Goal: Task Accomplishment & Management: Manage account settings

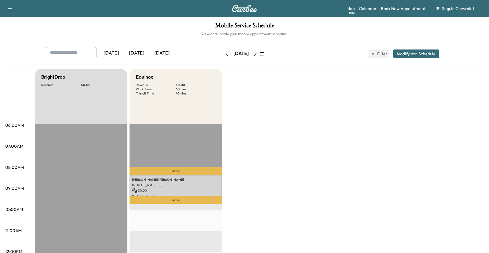
click at [267, 52] on button "button" at bounding box center [262, 53] width 9 height 8
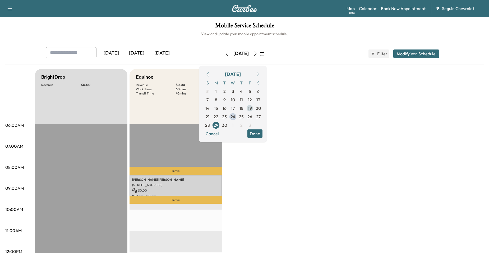
click at [254, 109] on span "19" at bounding box center [250, 108] width 8 height 8
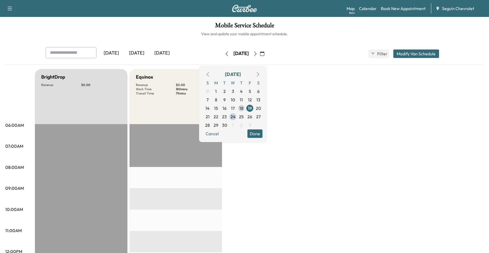
click at [246, 107] on span "18" at bounding box center [241, 108] width 8 height 8
click at [236, 116] on span "24" at bounding box center [232, 116] width 5 height 6
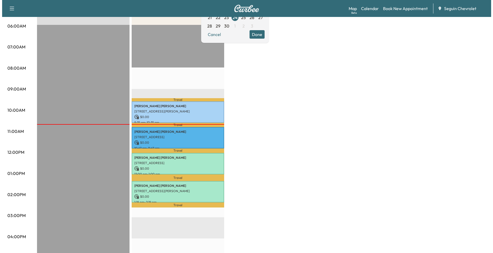
scroll to position [106, 0]
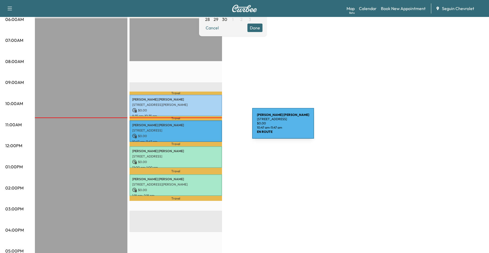
click at [213, 126] on div "David Duckworth 1094 RIVER ROCK, NEW BRAUNFELS, TX 78130, US $ 0.00 10:47 am - …" at bounding box center [176, 130] width 93 height 21
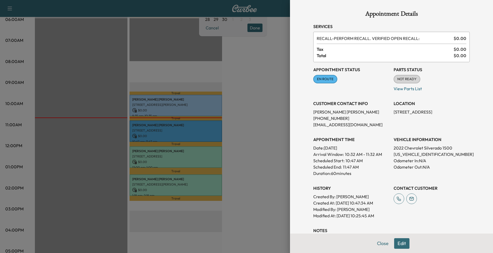
click at [221, 116] on div at bounding box center [246, 126] width 493 height 253
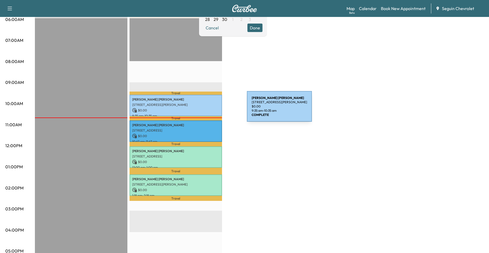
click at [205, 108] on p "$ 0.00" at bounding box center [175, 110] width 87 height 5
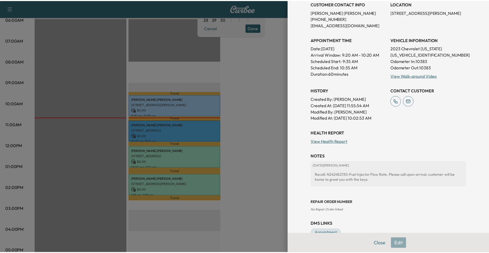
scroll to position [87, 0]
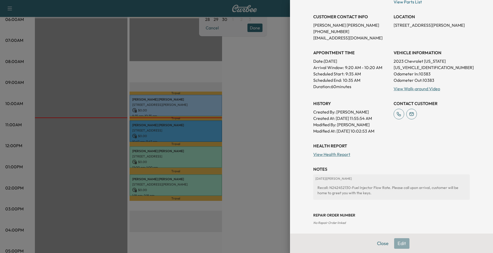
click at [232, 115] on div at bounding box center [246, 126] width 493 height 253
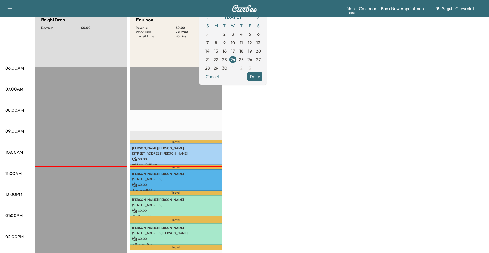
scroll to position [53, 0]
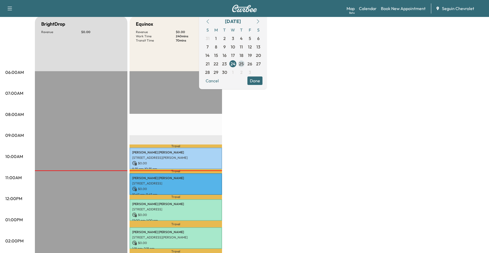
click at [244, 64] on span "25" at bounding box center [241, 64] width 5 height 6
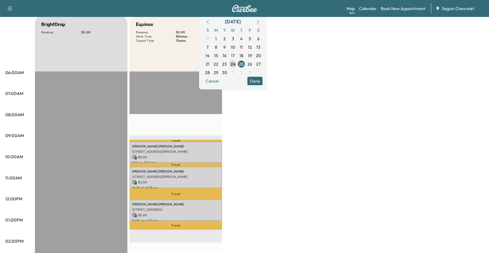
scroll to position [53, 0]
click at [254, 66] on span "26" at bounding box center [250, 63] width 8 height 8
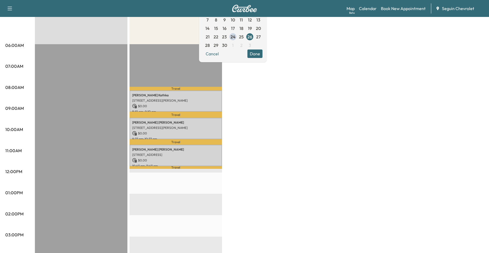
scroll to position [79, 0]
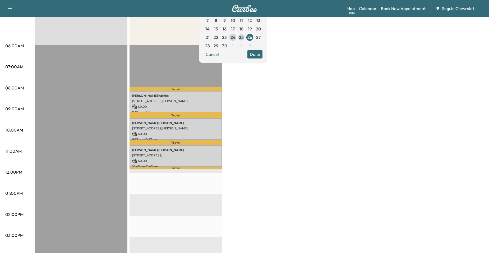
click at [244, 38] on span "25" at bounding box center [241, 37] width 5 height 6
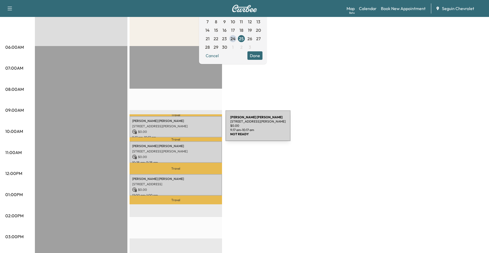
scroll to position [79, 0]
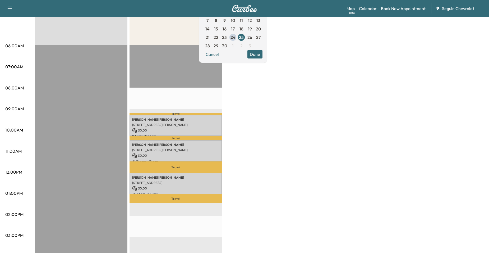
click at [232, 104] on div "BrightDrop Revenue $ 0.00 EST Start Equinox Revenue $ 0.00 Work Time 180 mins T…" at bounding box center [259, 188] width 449 height 396
click at [221, 55] on button "Cancel" at bounding box center [212, 54] width 18 height 8
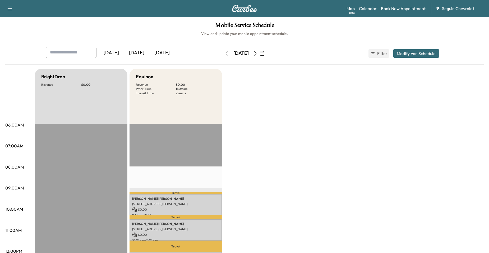
scroll to position [0, 0]
click at [257, 54] on icon "button" at bounding box center [255, 54] width 4 height 4
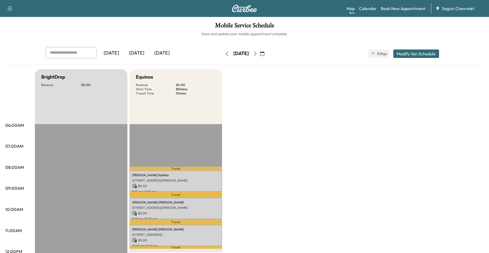
click at [225, 54] on icon "button" at bounding box center [227, 54] width 4 height 4
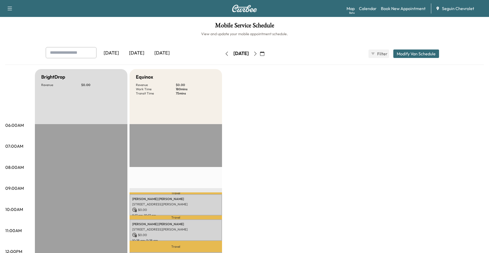
click at [257, 55] on icon "button" at bounding box center [255, 54] width 4 height 4
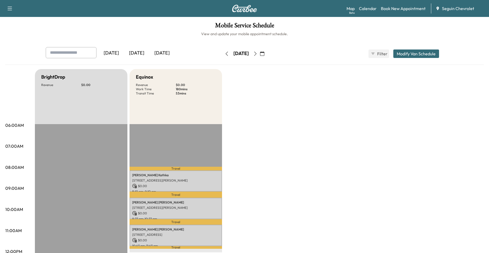
click at [225, 52] on icon "button" at bounding box center [227, 54] width 4 height 4
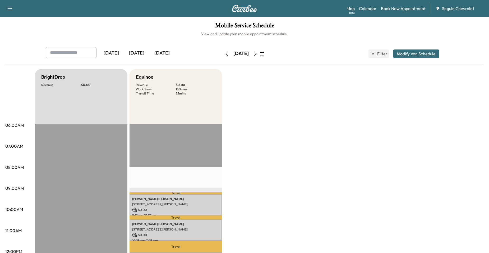
drag, startPoint x: 372, startPoint y: 74, endPoint x: 371, endPoint y: 78, distance: 4.1
click at [257, 54] on icon "button" at bounding box center [255, 54] width 4 height 4
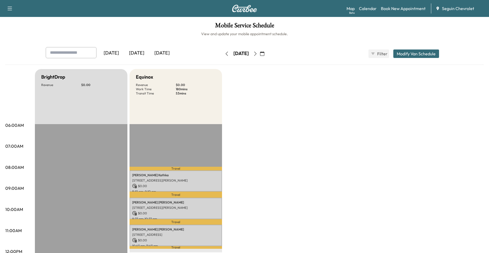
click at [226, 53] on icon "button" at bounding box center [227, 54] width 2 height 4
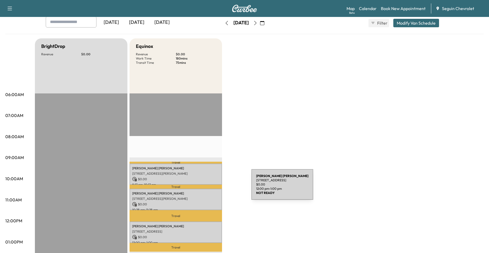
scroll to position [26, 0]
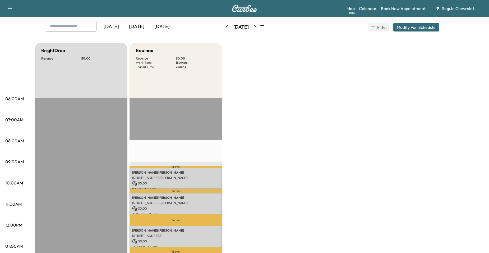
click at [225, 27] on icon "button" at bounding box center [227, 27] width 4 height 4
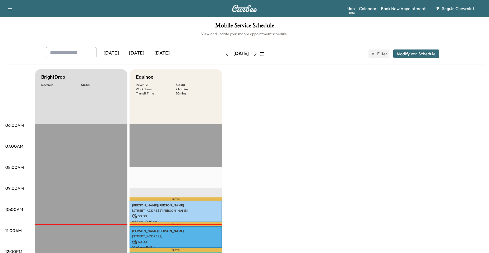
click at [257, 52] on icon "button" at bounding box center [255, 54] width 4 height 4
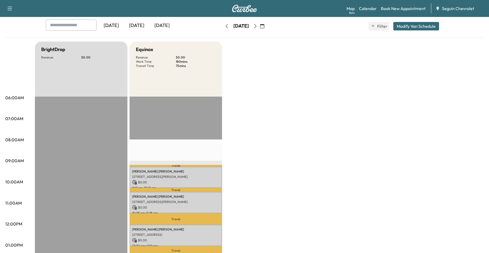
scroll to position [26, 0]
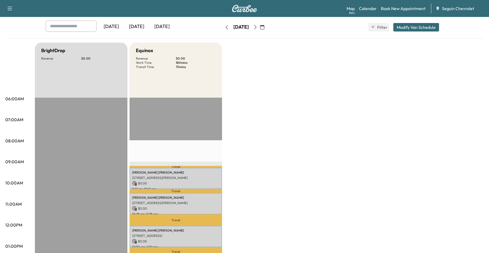
click at [260, 24] on button "button" at bounding box center [255, 27] width 9 height 8
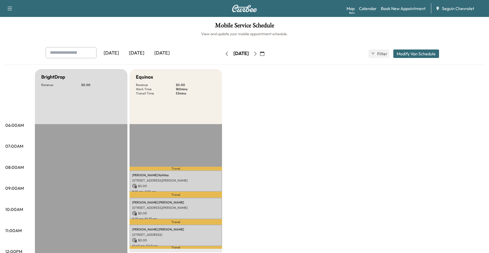
click at [222, 51] on button "button" at bounding box center [226, 53] width 9 height 8
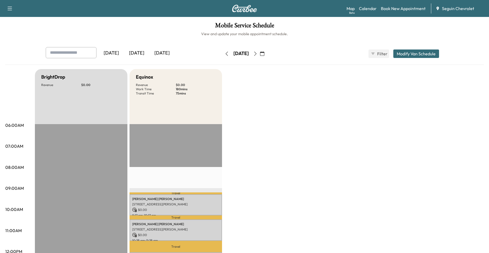
click at [226, 52] on icon "button" at bounding box center [227, 54] width 2 height 4
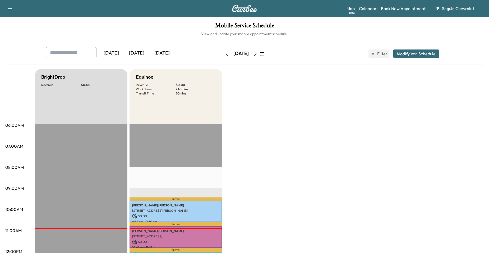
click at [257, 55] on icon "button" at bounding box center [255, 54] width 4 height 4
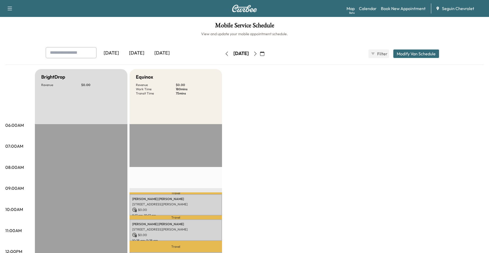
click at [257, 52] on icon "button" at bounding box center [255, 54] width 4 height 4
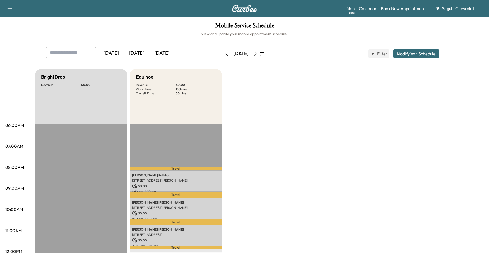
click at [225, 54] on icon "button" at bounding box center [227, 54] width 4 height 4
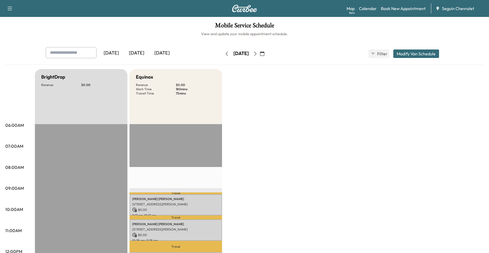
click at [257, 53] on icon "button" at bounding box center [255, 54] width 4 height 4
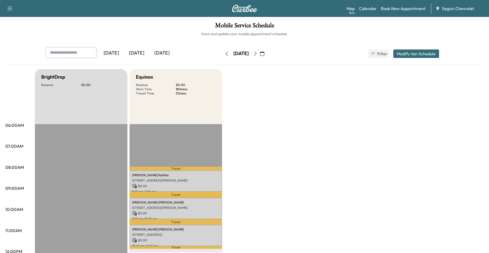
click at [222, 51] on button "button" at bounding box center [226, 53] width 9 height 8
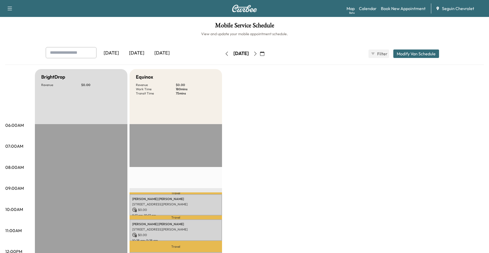
click at [260, 53] on button "button" at bounding box center [255, 53] width 9 height 8
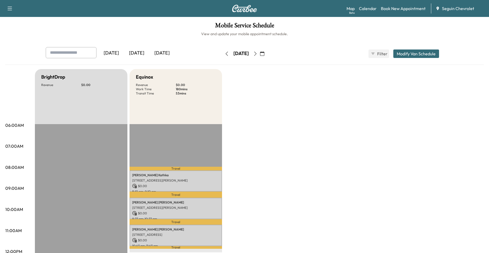
click at [257, 54] on icon "button" at bounding box center [255, 54] width 4 height 4
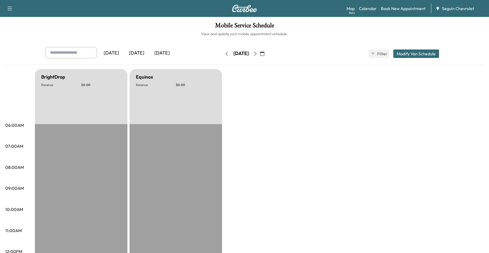
click at [257, 52] on icon "button" at bounding box center [255, 54] width 4 height 4
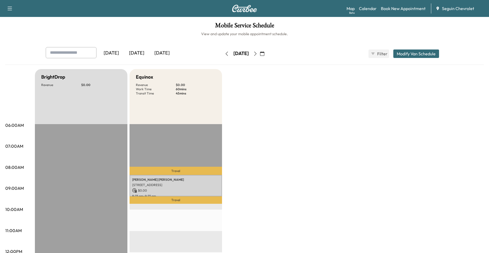
click at [260, 52] on button "button" at bounding box center [255, 53] width 9 height 8
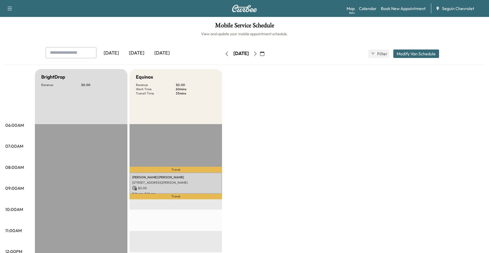
click at [260, 56] on button "button" at bounding box center [255, 53] width 9 height 8
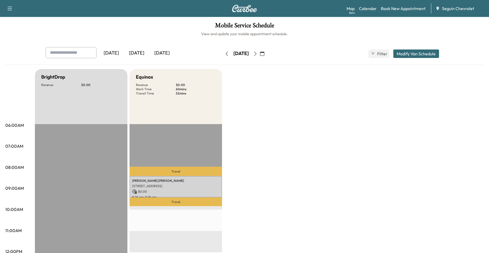
click at [225, 52] on icon "button" at bounding box center [227, 54] width 4 height 4
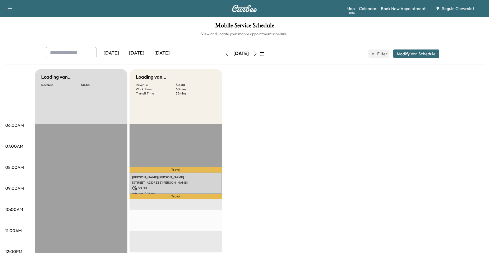
click at [225, 52] on icon "button" at bounding box center [227, 54] width 4 height 4
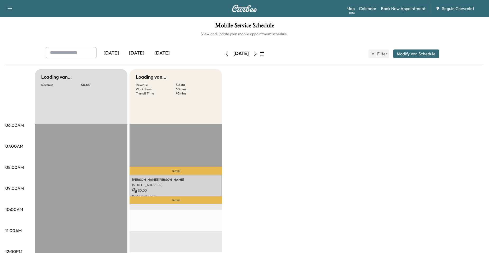
click at [225, 52] on icon "button" at bounding box center [227, 54] width 4 height 4
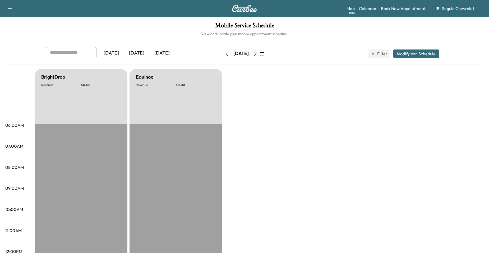
click at [225, 52] on icon "button" at bounding box center [227, 54] width 4 height 4
click at [222, 52] on button "button" at bounding box center [226, 53] width 9 height 8
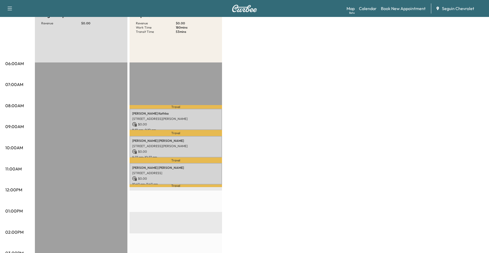
scroll to position [26, 0]
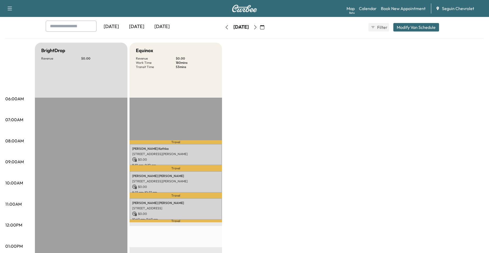
click at [264, 28] on icon "button" at bounding box center [262, 27] width 4 height 4
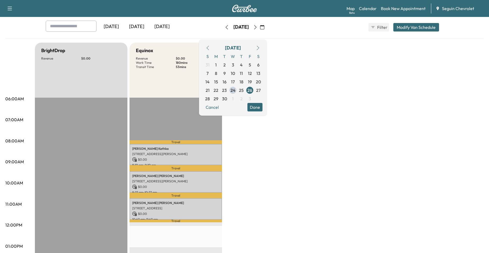
click at [240, 152] on div "BrightDrop Revenue $ 0.00 EST Start Equinox Revenue $ 0.00 Work Time 180 mins T…" at bounding box center [259, 241] width 449 height 396
click at [262, 109] on button "Done" at bounding box center [254, 107] width 15 height 8
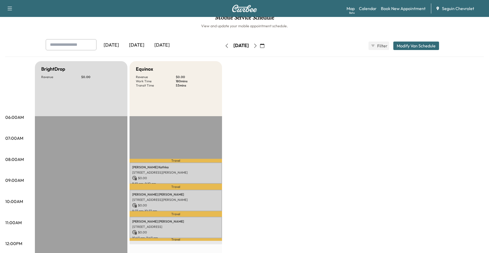
scroll to position [0, 0]
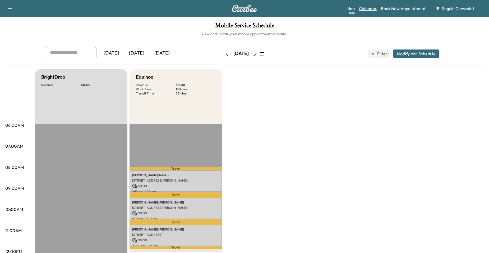
click at [372, 9] on link "Calendar" at bounding box center [368, 8] width 18 height 6
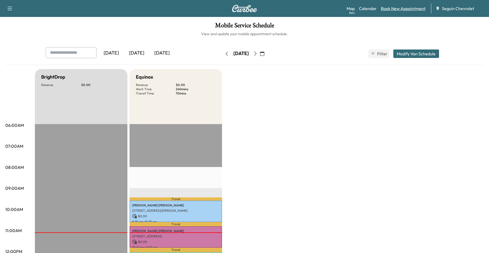
click at [389, 10] on link "Book New Appointment" at bounding box center [403, 8] width 45 height 6
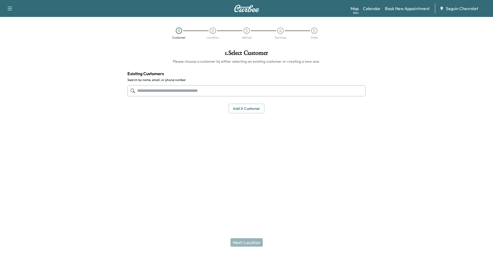
click at [256, 105] on button "Add a customer" at bounding box center [247, 109] width 36 height 10
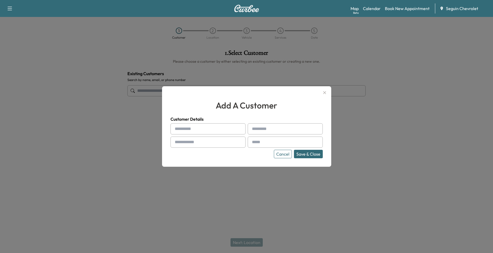
click at [223, 124] on input "text" at bounding box center [207, 128] width 75 height 11
click at [196, 123] on div "Customer Details Cancel Save & Close" at bounding box center [246, 137] width 152 height 42
click at [198, 129] on input "text" at bounding box center [207, 128] width 75 height 11
type input "*******"
click at [288, 129] on input "text" at bounding box center [285, 128] width 75 height 11
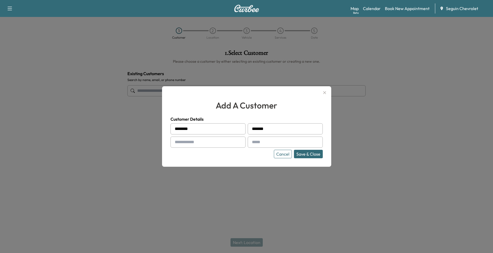
type input "*******"
click at [213, 141] on input "text" at bounding box center [207, 141] width 75 height 11
type input "**********"
click at [266, 143] on input "text" at bounding box center [285, 141] width 75 height 11
click at [267, 143] on input "text" at bounding box center [285, 141] width 75 height 11
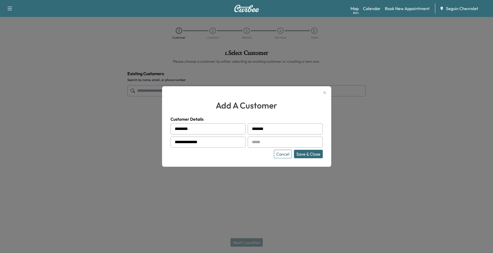
paste input "**********"
type input "**********"
click at [307, 156] on button "Save & Close" at bounding box center [308, 154] width 29 height 8
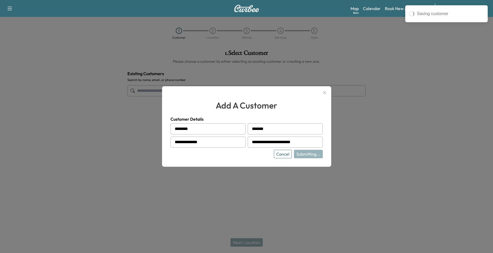
type input "**********"
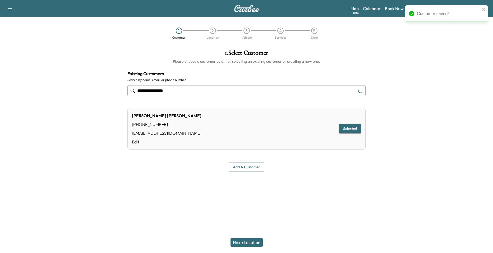
click at [250, 241] on button "Next: Location" at bounding box center [246, 242] width 32 height 8
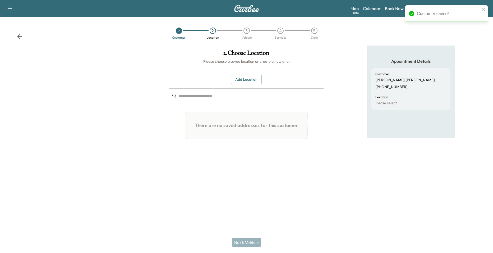
click at [247, 84] on div "Add Location ​ There are no saved addresses for this customer Add a Location Ad…" at bounding box center [247, 109] width 156 height 69
click at [248, 80] on button "Add Location" at bounding box center [246, 80] width 31 height 10
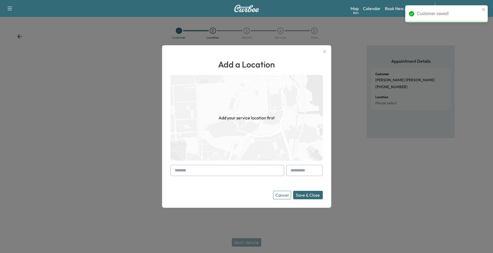
click at [228, 171] on input "text" at bounding box center [227, 170] width 114 height 11
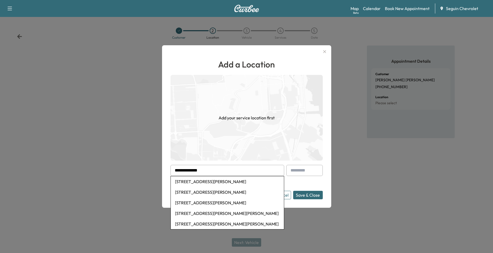
click at [233, 181] on li "[STREET_ADDRESS][PERSON_NAME]" at bounding box center [227, 181] width 113 height 11
type input "**********"
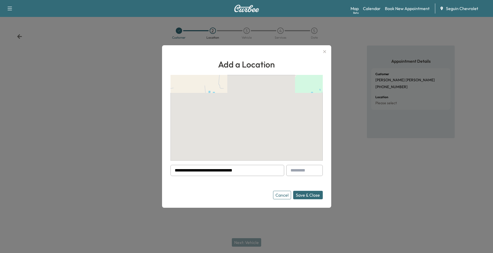
click at [308, 194] on button "Save & Close" at bounding box center [308, 195] width 30 height 8
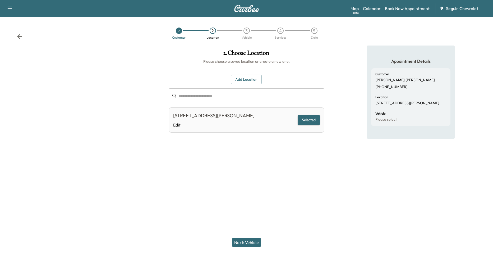
click at [256, 243] on button "Next: Vehicle" at bounding box center [246, 242] width 29 height 8
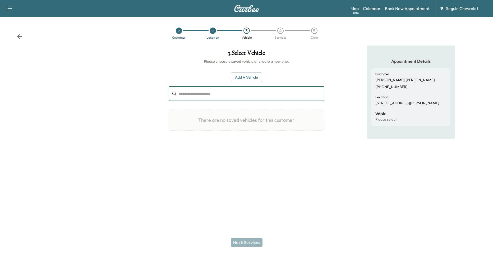
click at [260, 100] on input "text" at bounding box center [251, 93] width 146 height 15
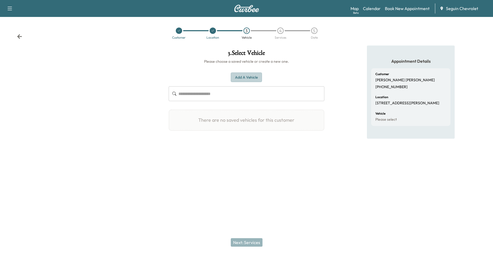
click at [253, 81] on button "Add a Vehicle" at bounding box center [246, 77] width 31 height 10
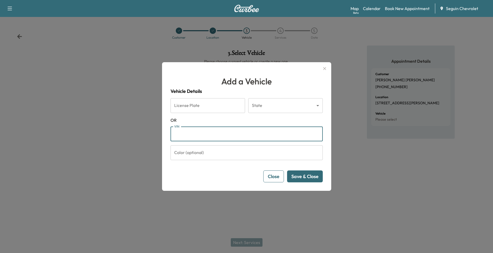
click at [212, 133] on input "VIN" at bounding box center [246, 133] width 152 height 15
paste input "**********"
type input "**********"
click at [305, 177] on button "Save & Close" at bounding box center [305, 176] width 36 height 12
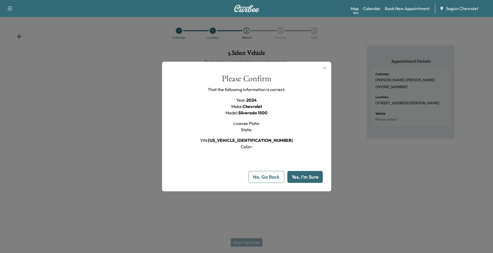
click at [305, 176] on button "Yes, I'm Sure" at bounding box center [304, 177] width 35 height 12
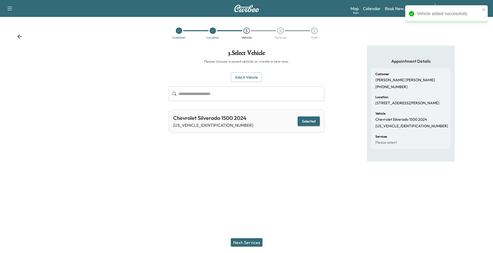
click at [244, 244] on button "Next: Services" at bounding box center [247, 242] width 32 height 8
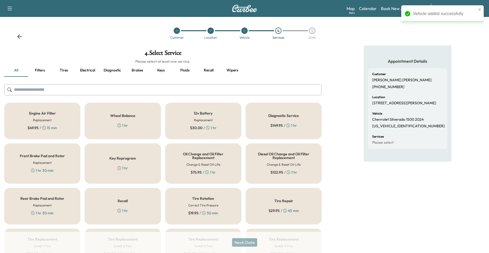
click at [136, 203] on div "Recall 1 hr" at bounding box center [123, 206] width 76 height 36
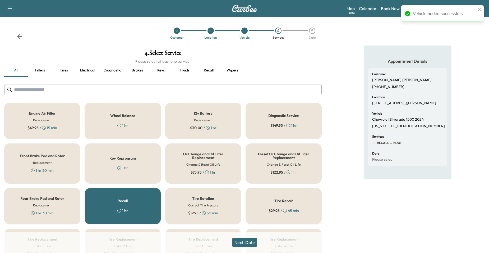
click at [238, 242] on button "Next: Date" at bounding box center [244, 242] width 25 height 8
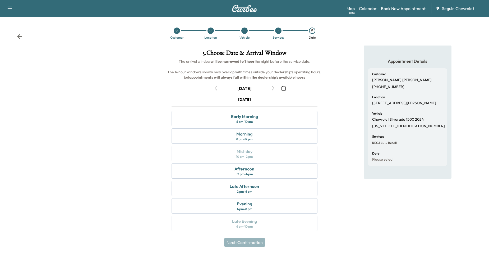
click at [282, 88] on icon "button" at bounding box center [283, 88] width 4 height 4
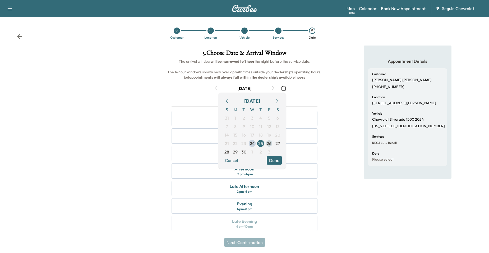
click at [270, 145] on span "26" at bounding box center [269, 143] width 5 height 6
click at [339, 184] on div "Appointment Details Customer [PERSON_NAME] [PHONE_NUMBER] Location [STREET_ADDR…" at bounding box center [407, 141] width 163 height 192
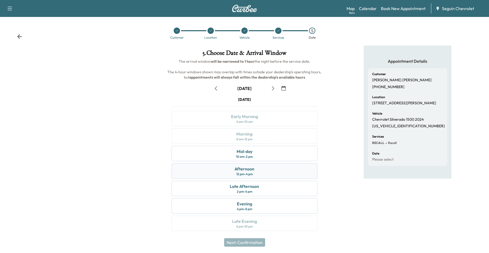
click at [270, 172] on div "Afternoon 12 pm - 4 pm" at bounding box center [245, 170] width 146 height 15
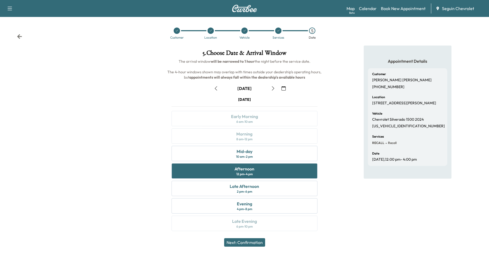
click at [252, 243] on button "Next: Confirmation" at bounding box center [244, 242] width 41 height 8
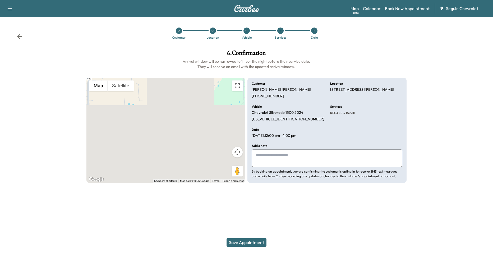
click at [285, 159] on textarea at bounding box center [327, 157] width 151 height 17
type textarea "*"
drag, startPoint x: 327, startPoint y: 149, endPoint x: 274, endPoint y: 155, distance: 52.9
click at [274, 155] on textarea "*******" at bounding box center [327, 157] width 151 height 17
paste textarea "**********"
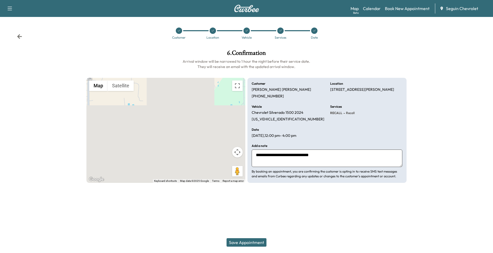
drag, startPoint x: 327, startPoint y: 155, endPoint x: 294, endPoint y: 156, distance: 32.5
click at [294, 156] on textarea "**********" at bounding box center [327, 157] width 151 height 17
click at [299, 156] on textarea "**********" at bounding box center [327, 157] width 151 height 17
drag, startPoint x: 329, startPoint y: 156, endPoint x: 295, endPoint y: 155, distance: 34.1
click at [295, 155] on textarea "**********" at bounding box center [327, 157] width 151 height 17
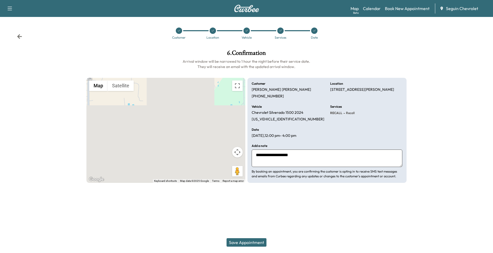
paste textarea "**********"
click at [396, 156] on textarea "**********" at bounding box center [327, 157] width 151 height 17
type textarea "**********"
click at [261, 242] on button "Save Appointment" at bounding box center [247, 242] width 40 height 8
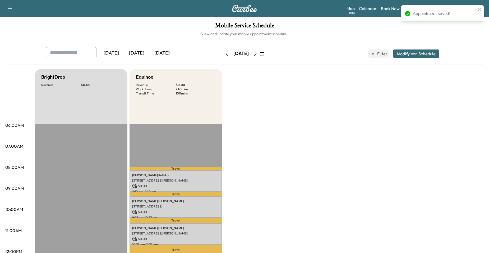
scroll to position [79, 0]
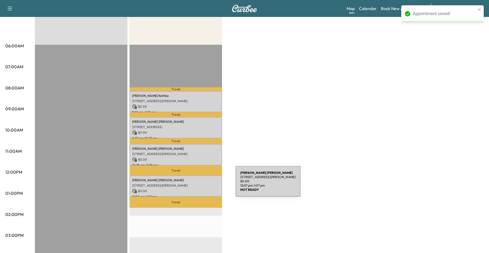
click at [196, 184] on p "[STREET_ADDRESS][PERSON_NAME]" at bounding box center [175, 185] width 87 height 4
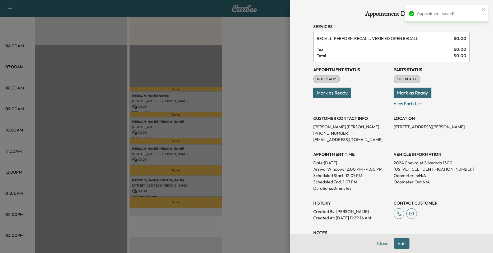
click at [263, 172] on div at bounding box center [246, 126] width 493 height 253
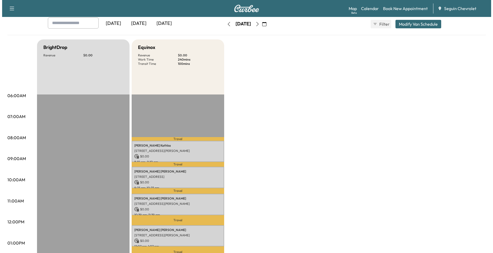
scroll to position [106, 0]
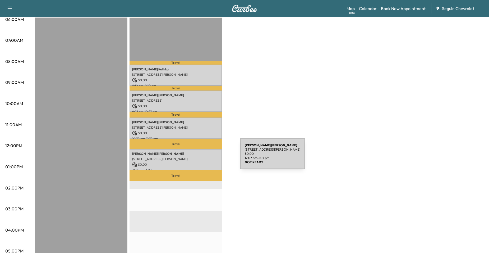
click at [196, 157] on p "[STREET_ADDRESS][PERSON_NAME]" at bounding box center [175, 159] width 87 height 4
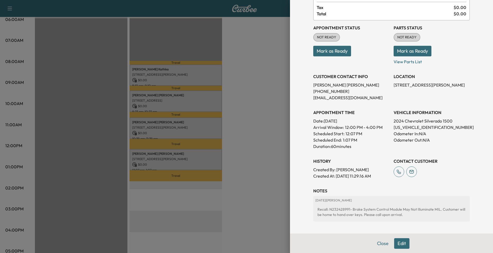
scroll to position [90, 0]
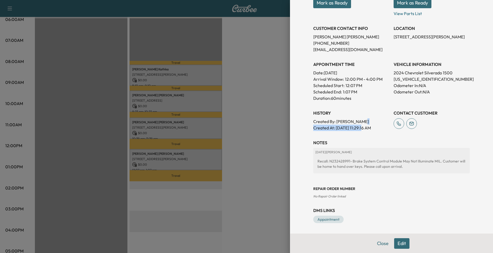
click at [355, 124] on div "Created By : [PERSON_NAME] Created At : [DATE] 11:29:16 AM" at bounding box center [351, 124] width 76 height 13
drag, startPoint x: 355, startPoint y: 124, endPoint x: 376, endPoint y: 159, distance: 40.7
click at [376, 158] on div "Recall: N232428991- Brake System Control Module May Not Illuminate MIL. Custome…" at bounding box center [391, 163] width 152 height 15
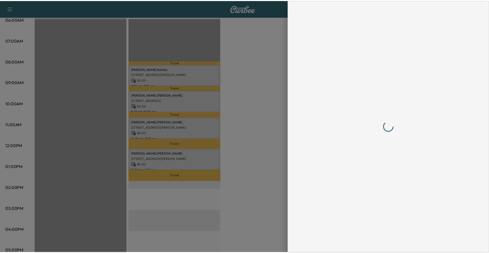
scroll to position [0, 0]
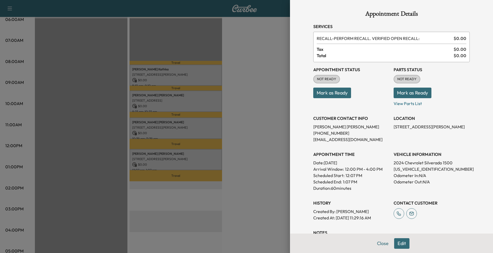
click at [251, 173] on div at bounding box center [246, 126] width 493 height 253
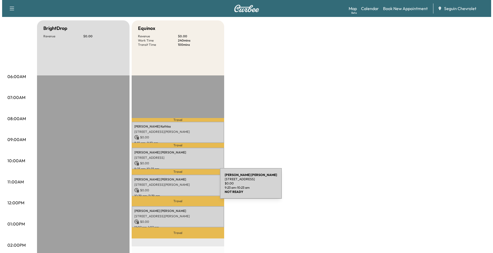
scroll to position [53, 0]
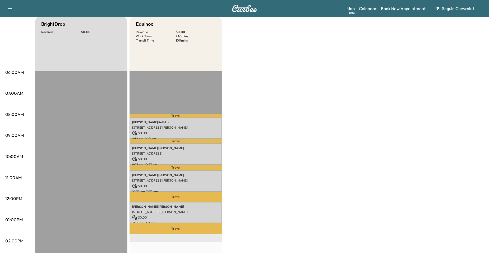
click at [237, 202] on div "BrightDrop Revenue $ 0.00 EST Start Equinox Revenue $ 0.00 Work Time 240 mins T…" at bounding box center [259, 214] width 449 height 396
click at [189, 225] on p "Travel" at bounding box center [176, 228] width 93 height 11
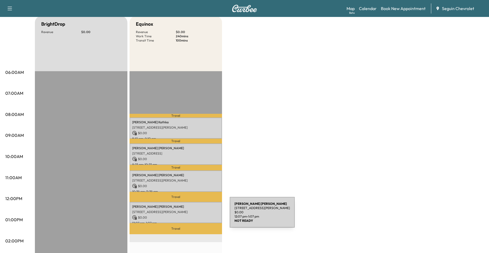
click at [190, 215] on p "$ 0.00" at bounding box center [175, 217] width 87 height 5
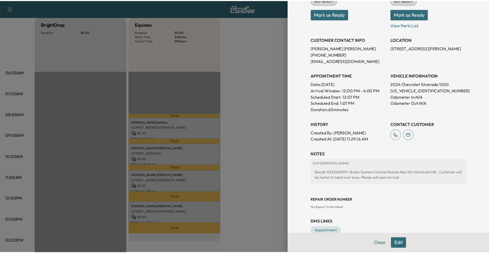
scroll to position [79, 0]
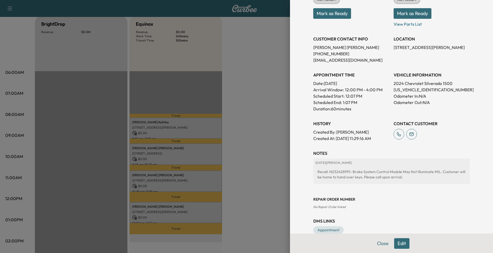
click at [238, 117] on div at bounding box center [246, 126] width 493 height 253
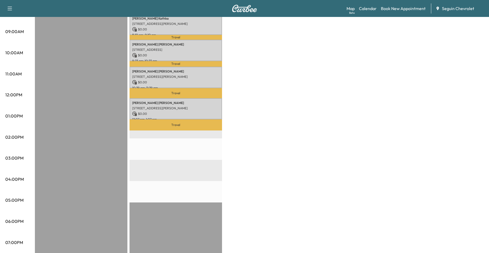
scroll to position [159, 0]
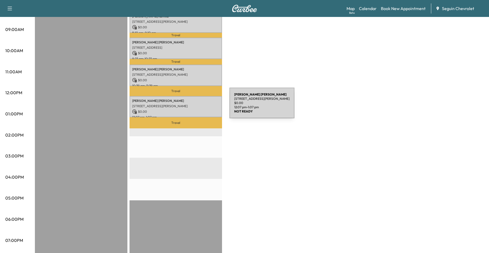
click at [190, 106] on p "[STREET_ADDRESS][PERSON_NAME]" at bounding box center [175, 106] width 87 height 4
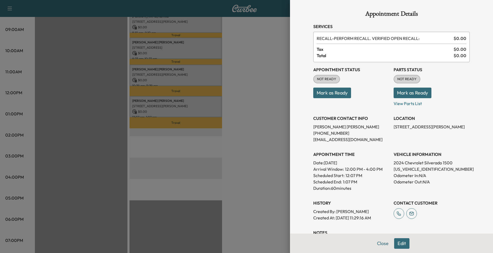
click at [258, 104] on div at bounding box center [246, 126] width 493 height 253
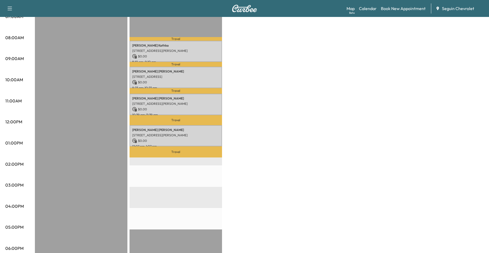
scroll to position [26, 0]
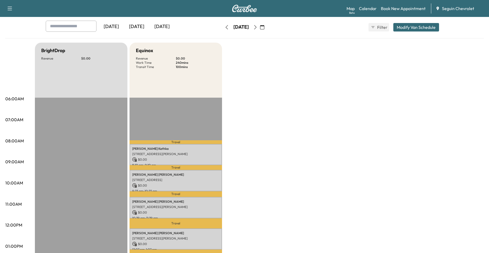
click at [225, 28] on icon "button" at bounding box center [227, 27] width 4 height 4
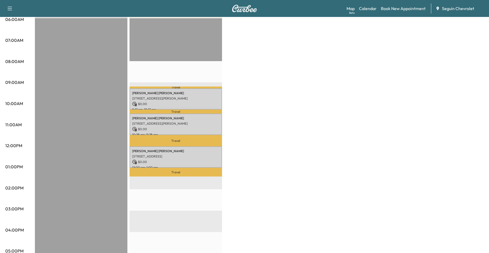
scroll to position [132, 0]
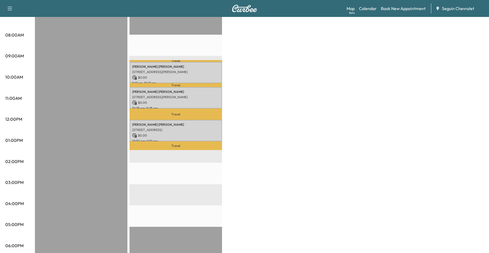
click at [255, 128] on div "BrightDrop Revenue $ 0.00 EST Start Equinox Revenue $ 0.00 Work Time 180 mins T…" at bounding box center [259, 135] width 449 height 396
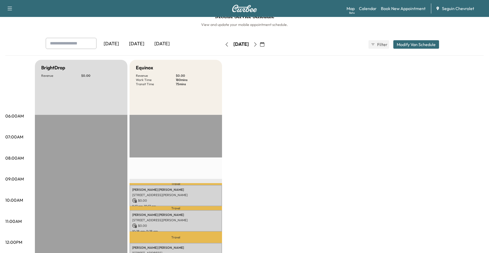
scroll to position [0, 0]
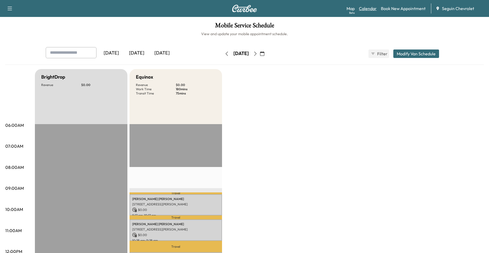
click at [369, 6] on link "Calendar" at bounding box center [368, 8] width 18 height 6
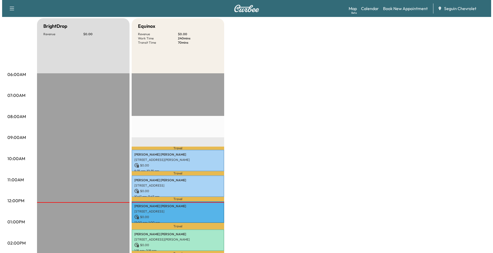
scroll to position [106, 0]
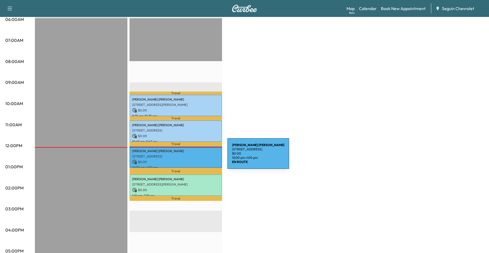
click at [188, 156] on p "[STREET_ADDRESS]" at bounding box center [175, 156] width 87 height 4
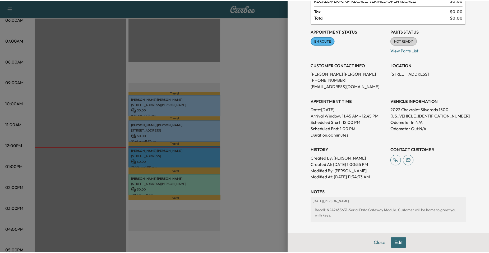
scroll to position [88, 0]
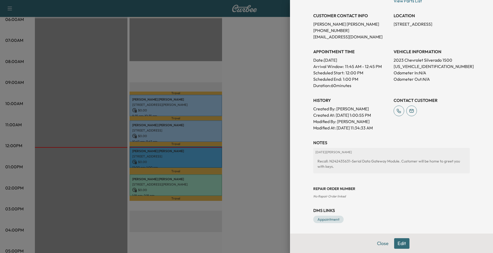
click at [265, 117] on div at bounding box center [246, 126] width 493 height 253
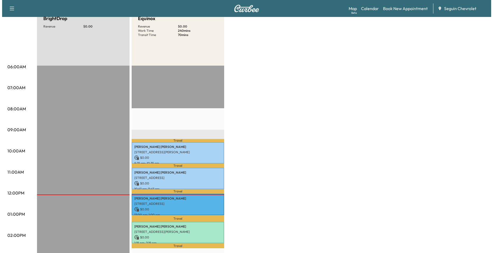
scroll to position [0, 0]
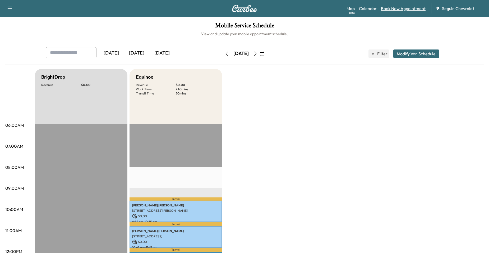
click at [402, 6] on link "Book New Appointment" at bounding box center [403, 8] width 45 height 6
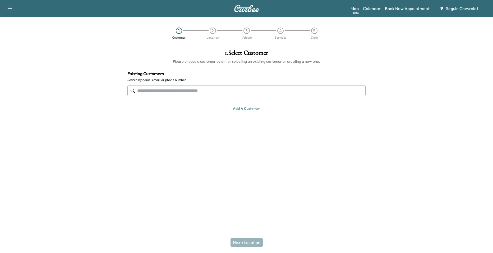
click at [252, 95] on input "text" at bounding box center [246, 90] width 238 height 11
click at [209, 35] on div "2 Location" at bounding box center [213, 33] width 34 height 12
click at [180, 95] on input "text" at bounding box center [246, 90] width 238 height 11
click at [247, 106] on button "Add a customer" at bounding box center [247, 109] width 36 height 10
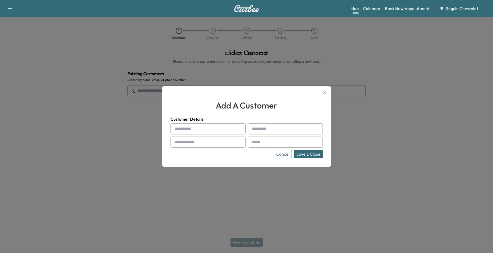
drag, startPoint x: 320, startPoint y: 96, endPoint x: 323, endPoint y: 94, distance: 3.4
click at [323, 94] on button "button" at bounding box center [324, 92] width 9 height 8
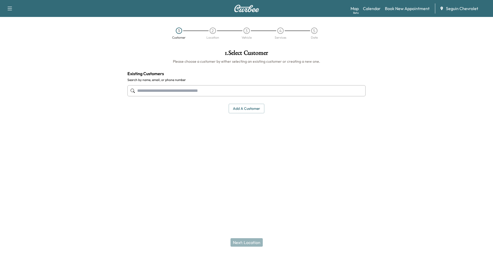
click at [249, 88] on input "text" at bounding box center [246, 90] width 238 height 11
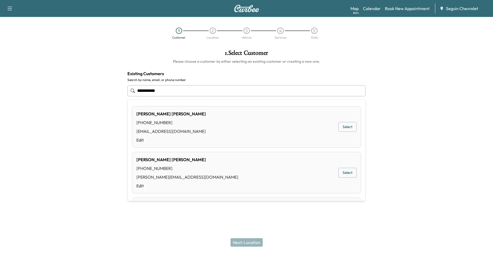
type input "**********"
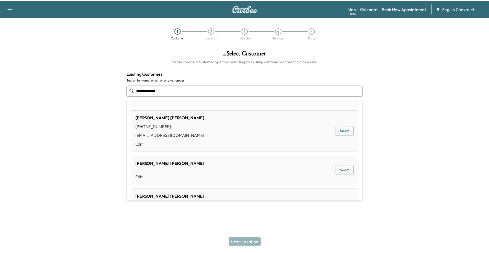
scroll to position [346, 0]
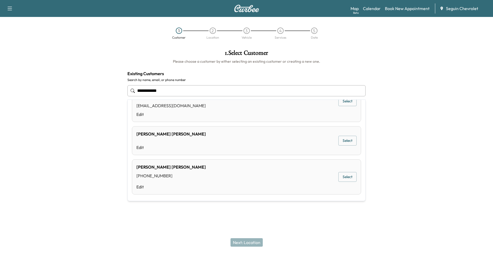
drag, startPoint x: 286, startPoint y: 86, endPoint x: 112, endPoint y: 81, distance: 174.2
click at [111, 82] on div "**********" at bounding box center [246, 108] width 493 height 126
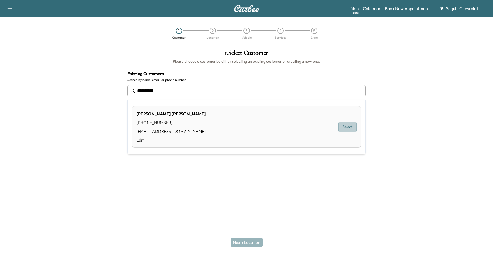
click at [343, 129] on button "Select" at bounding box center [347, 127] width 18 height 10
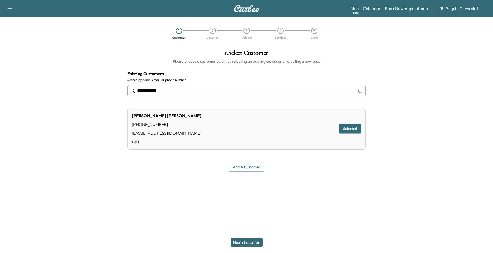
type input "**********"
click at [250, 237] on div "Next: Location" at bounding box center [246, 242] width 493 height 21
click at [253, 240] on button "Next: Location" at bounding box center [246, 242] width 32 height 8
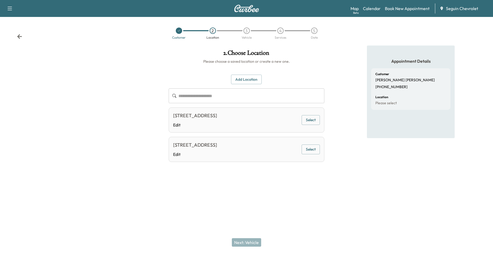
click at [247, 98] on input "text" at bounding box center [251, 95] width 146 height 15
click at [248, 80] on button "Add Location" at bounding box center [246, 80] width 31 height 10
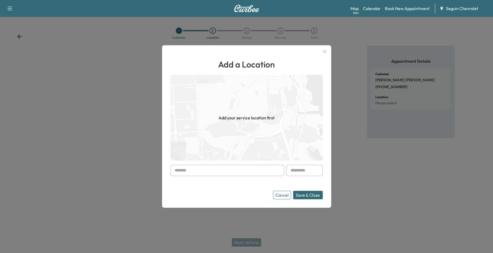
click at [228, 187] on form "Cancel Save & Close" at bounding box center [246, 182] width 152 height 34
click at [235, 175] on input "text" at bounding box center [227, 170] width 114 height 11
drag, startPoint x: 209, startPoint y: 165, endPoint x: 203, endPoint y: 171, distance: 8.3
click at [204, 172] on input "text" at bounding box center [227, 170] width 114 height 11
paste input "**********"
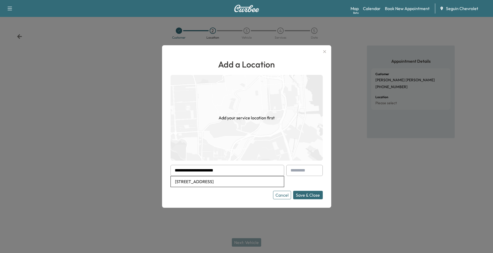
click at [233, 183] on li "[STREET_ADDRESS]" at bounding box center [227, 181] width 113 height 11
type input "**********"
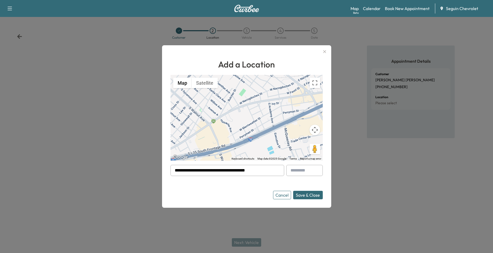
click at [307, 195] on button "Save & Close" at bounding box center [308, 195] width 30 height 8
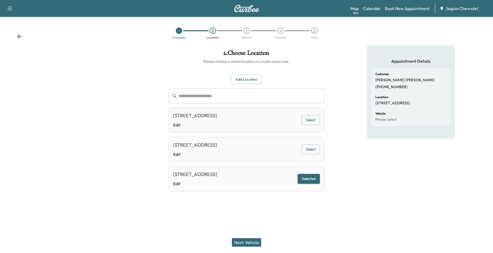
click at [256, 238] on div "Next: Vehicle" at bounding box center [246, 242] width 493 height 21
click at [256, 238] on button "Next: Vehicle" at bounding box center [246, 242] width 29 height 8
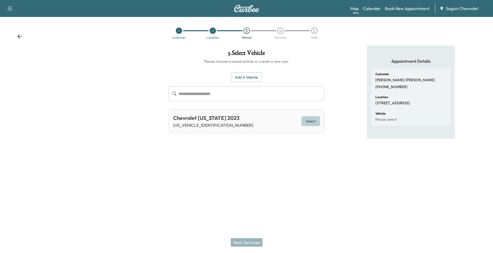
click at [307, 122] on button "Select" at bounding box center [311, 121] width 18 height 10
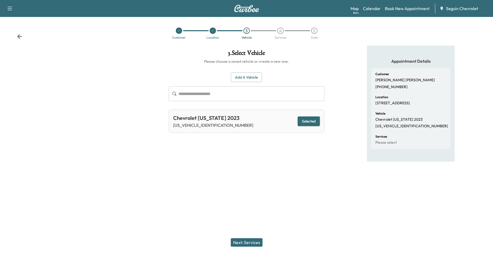
click at [250, 238] on button "Next: Services" at bounding box center [247, 242] width 32 height 8
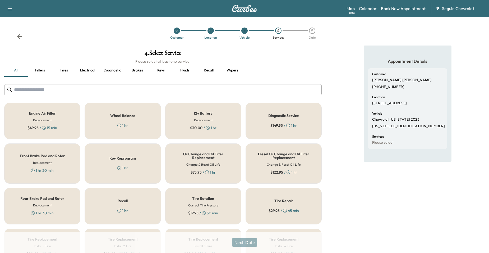
click at [133, 213] on div "Recall 1 hr" at bounding box center [123, 206] width 76 height 36
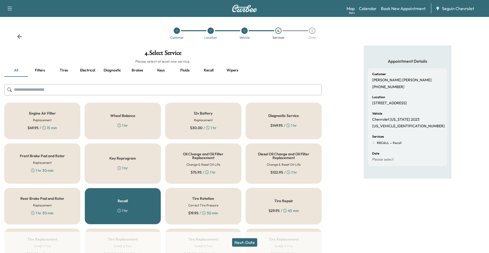
click at [248, 243] on button "Next: Date" at bounding box center [244, 242] width 25 height 8
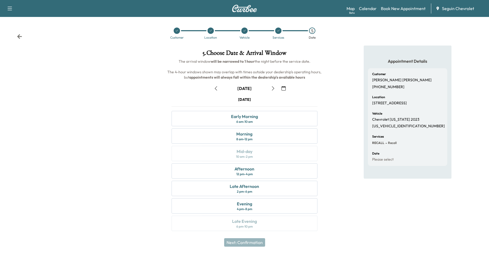
click at [272, 90] on icon "button" at bounding box center [273, 88] width 4 height 4
click at [216, 88] on icon "button" at bounding box center [216, 88] width 4 height 4
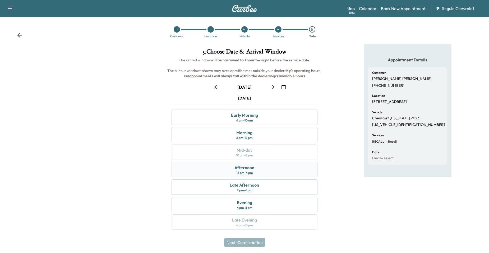
click at [269, 174] on div "Afternoon 12 pm - 4 pm" at bounding box center [245, 169] width 146 height 15
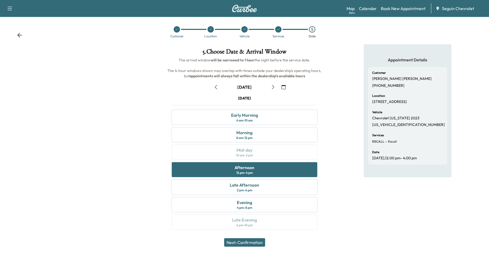
click at [259, 241] on button "Next: Confirmation" at bounding box center [244, 242] width 41 height 8
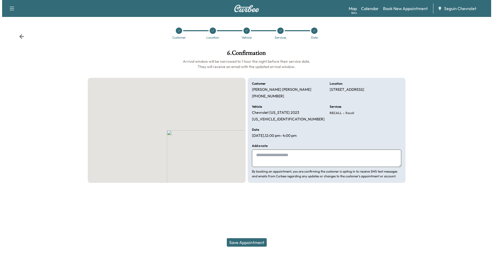
scroll to position [0, 0]
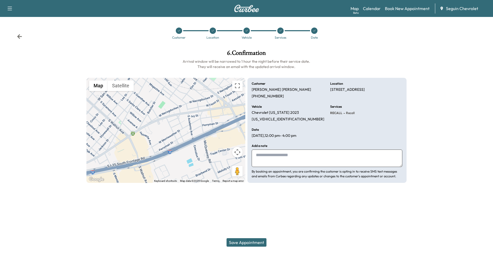
click at [281, 157] on textarea at bounding box center [327, 157] width 151 height 17
type textarea "*"
paste textarea "**********"
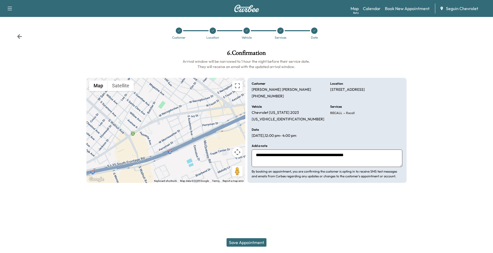
paste textarea "**********"
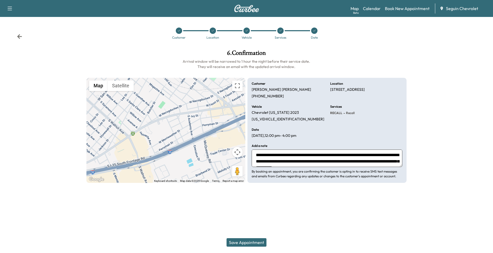
type textarea "**********"
click at [260, 239] on button "Save Appointment" at bounding box center [247, 242] width 40 height 8
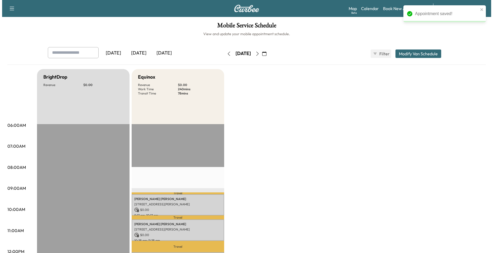
scroll to position [132, 0]
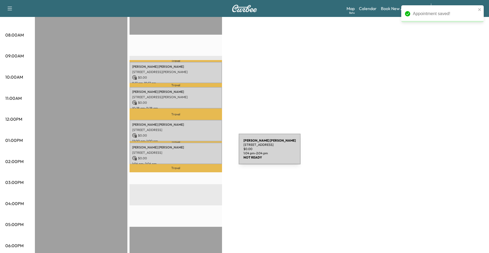
click at [199, 152] on p "[STREET_ADDRESS]" at bounding box center [175, 152] width 87 height 4
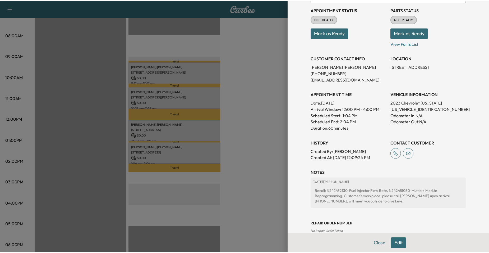
scroll to position [0, 0]
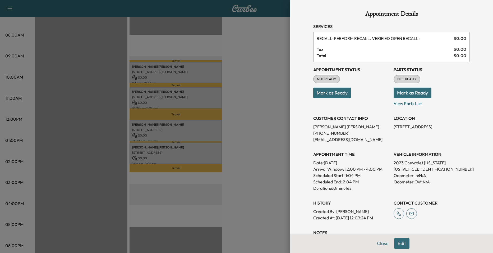
click at [259, 110] on div at bounding box center [246, 126] width 493 height 253
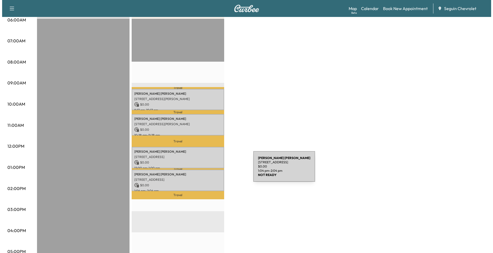
scroll to position [106, 0]
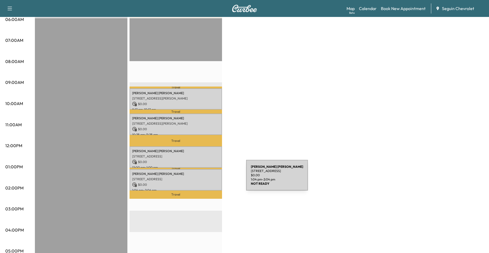
click at [206, 178] on p "[STREET_ADDRESS]" at bounding box center [175, 179] width 87 height 4
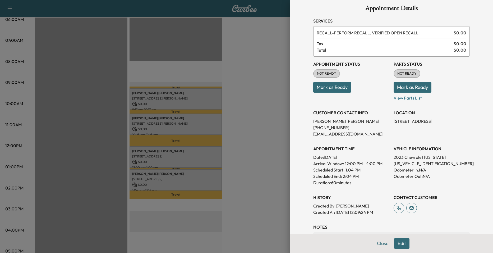
scroll to position [0, 0]
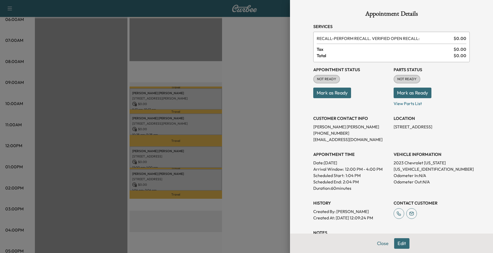
click at [251, 96] on div at bounding box center [246, 126] width 493 height 253
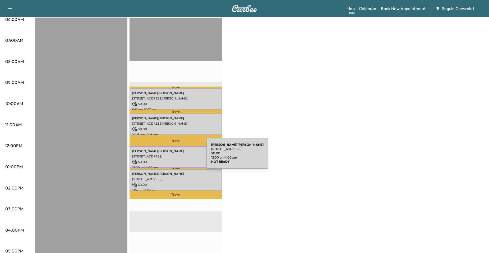
click at [167, 156] on p "[STREET_ADDRESS]" at bounding box center [175, 156] width 87 height 4
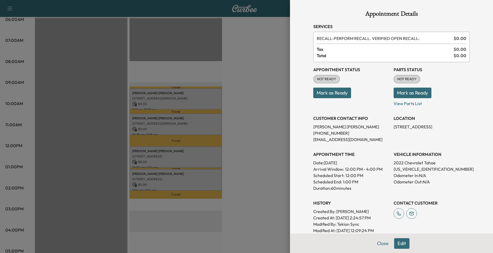
click at [232, 132] on div at bounding box center [246, 126] width 493 height 253
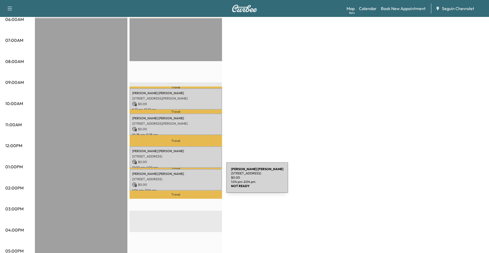
click at [187, 182] on p "$ 0.00" at bounding box center [175, 184] width 87 height 5
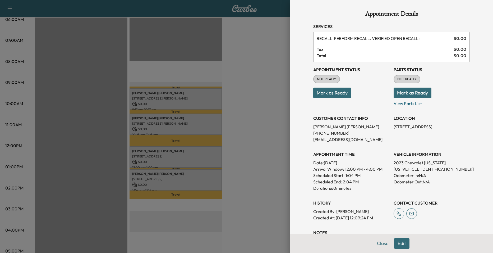
drag, startPoint x: 342, startPoint y: 149, endPoint x: 62, endPoint y: 10, distance: 311.8
click at [62, 11] on div at bounding box center [246, 126] width 493 height 253
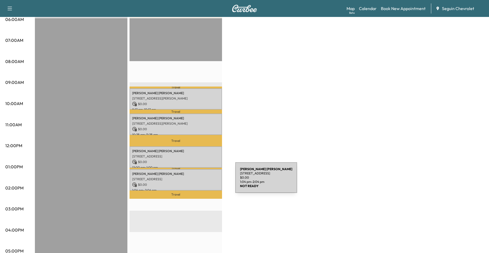
click at [195, 180] on div "[PERSON_NAME] [STREET_ADDRESS] $ 0.00 1:04 pm - 2:04 pm" at bounding box center [176, 179] width 93 height 21
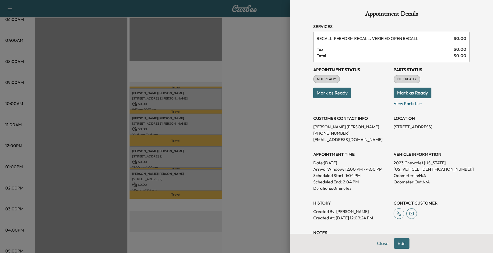
click at [276, 172] on div at bounding box center [246, 126] width 493 height 253
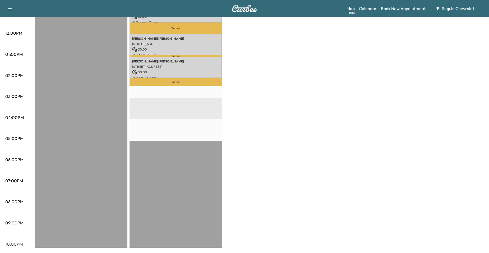
scroll to position [112, 0]
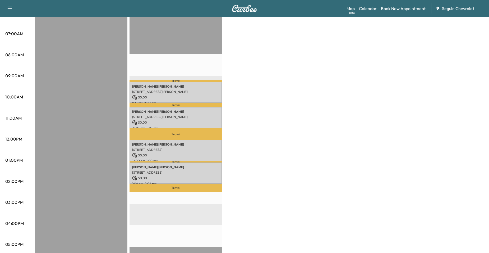
click at [332, 228] on div "BrightDrop Revenue $ 0.00 EST Start Equinox Revenue $ 0.00 Work Time 240 mins T…" at bounding box center [259, 155] width 449 height 396
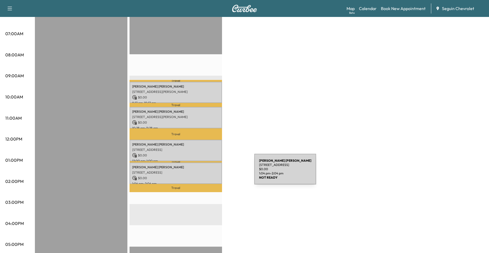
click at [215, 172] on p "[STREET_ADDRESS]" at bounding box center [175, 172] width 87 height 4
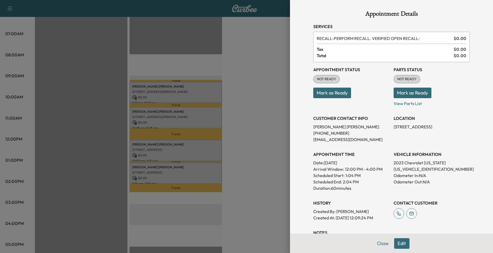
click at [256, 163] on div at bounding box center [246, 126] width 493 height 253
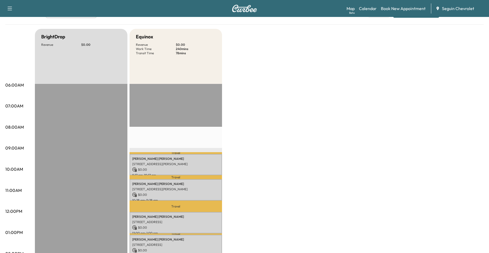
scroll to position [0, 0]
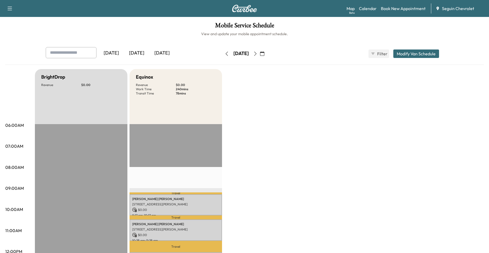
click at [225, 55] on icon "button" at bounding box center [227, 54] width 4 height 4
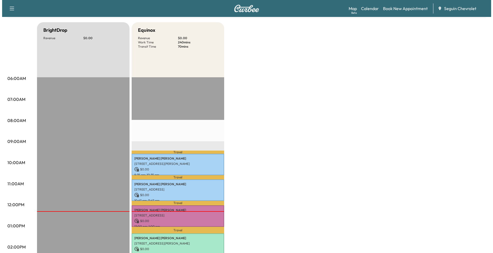
scroll to position [132, 0]
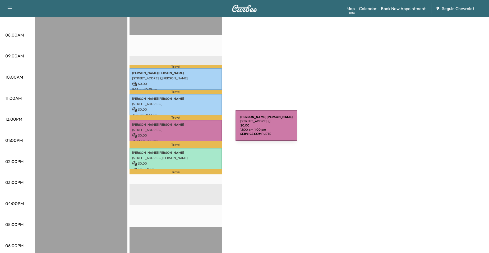
click at [196, 128] on p "[STREET_ADDRESS]" at bounding box center [175, 130] width 87 height 4
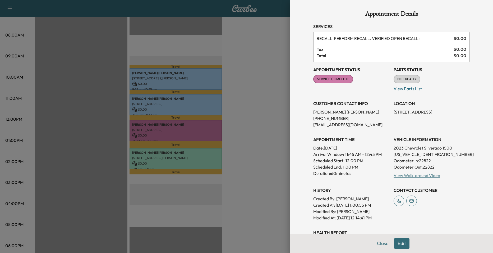
click at [406, 176] on link "View Walk-around Video" at bounding box center [417, 175] width 47 height 5
click at [83, 48] on div at bounding box center [246, 126] width 493 height 253
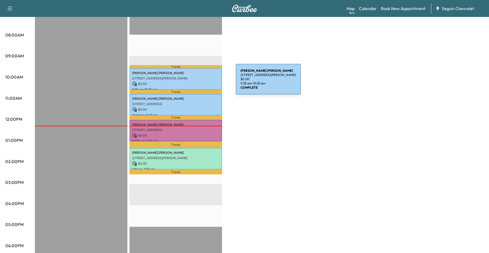
click at [196, 82] on p "$ 0.00" at bounding box center [175, 83] width 87 height 5
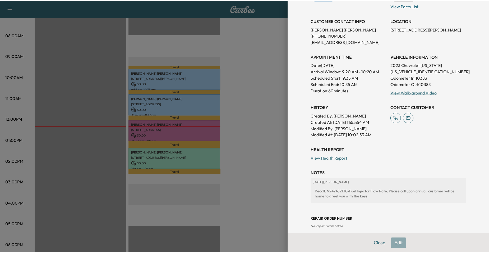
scroll to position [106, 0]
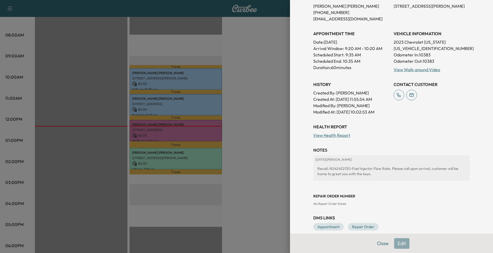
click at [205, 137] on div at bounding box center [246, 126] width 493 height 253
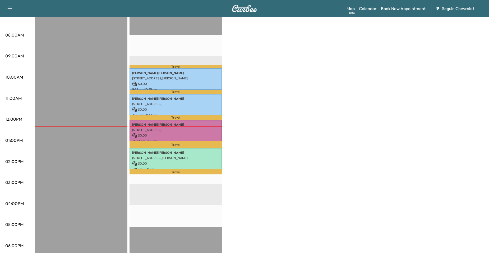
click at [200, 109] on p "$ 0.00" at bounding box center [175, 109] width 87 height 5
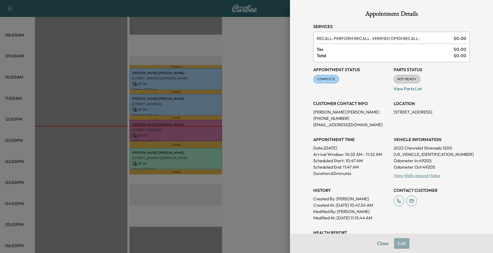
click at [405, 177] on link "View Walk-around Video" at bounding box center [417, 175] width 47 height 5
click at [247, 105] on div at bounding box center [246, 126] width 493 height 253
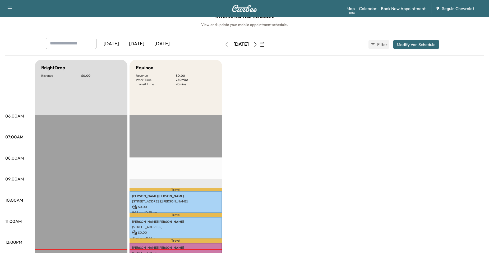
scroll to position [0, 0]
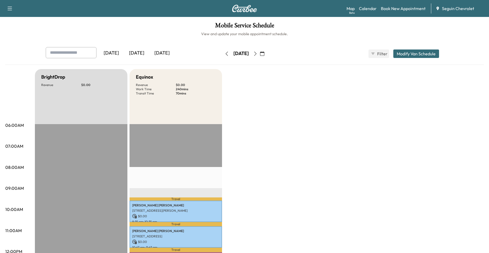
click at [260, 52] on div "[DATE]" at bounding box center [241, 53] width 38 height 8
click at [260, 52] on button "button" at bounding box center [255, 53] width 9 height 8
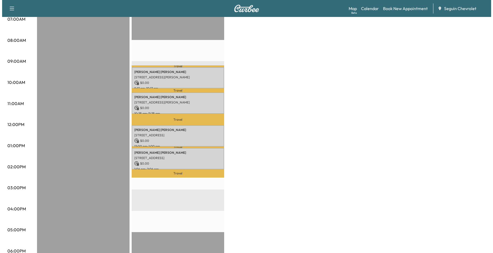
scroll to position [132, 0]
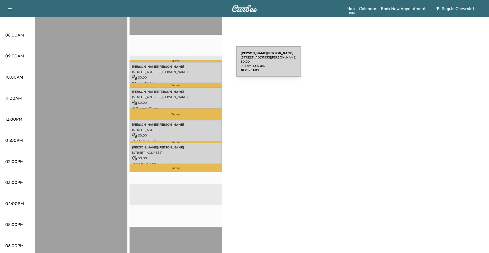
click at [196, 65] on p "Tony Flores" at bounding box center [175, 66] width 87 height 4
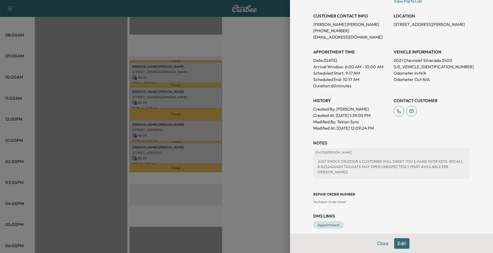
scroll to position [103, 0]
drag, startPoint x: 232, startPoint y: 96, endPoint x: 218, endPoint y: 95, distance: 14.8
click at [232, 95] on div at bounding box center [246, 126] width 493 height 253
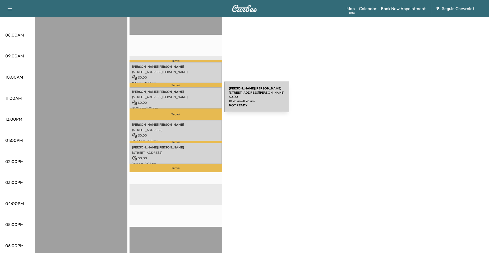
click at [184, 100] on p "$ 0.00" at bounding box center [175, 102] width 87 height 5
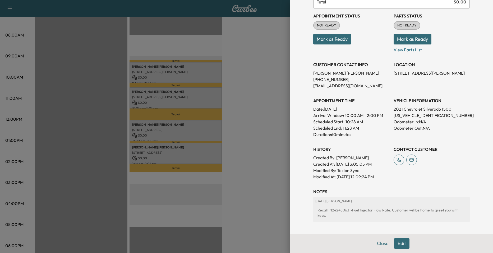
scroll to position [97, 0]
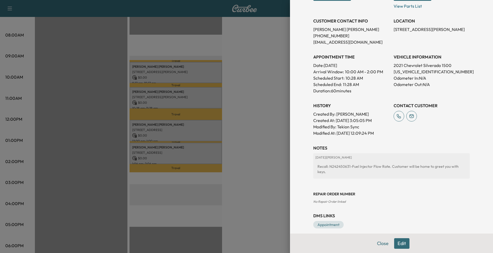
click at [270, 98] on div at bounding box center [246, 126] width 493 height 253
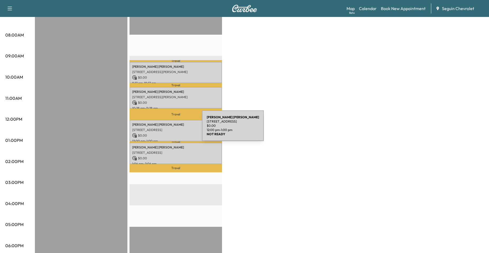
click at [162, 129] on p "[STREET_ADDRESS]" at bounding box center [175, 130] width 87 height 4
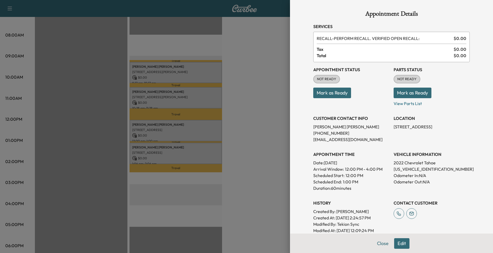
drag, startPoint x: 239, startPoint y: 117, endPoint x: 203, endPoint y: 129, distance: 37.6
click at [239, 118] on div at bounding box center [246, 126] width 493 height 253
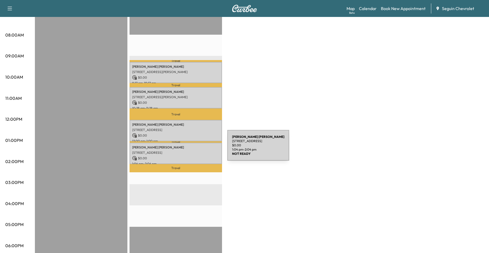
click at [188, 148] on div "[PERSON_NAME] [STREET_ADDRESS] $ 0.00 1:04 pm - 2:04 pm" at bounding box center [176, 152] width 93 height 21
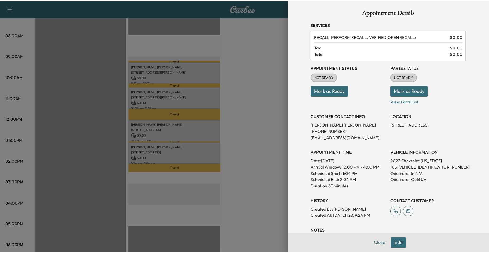
scroll to position [0, 0]
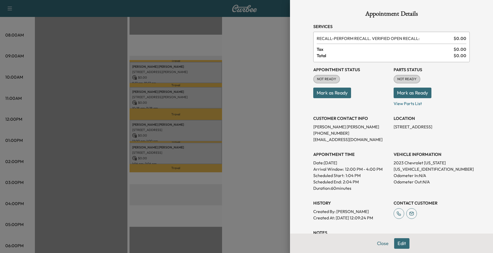
click at [262, 135] on div at bounding box center [246, 126] width 493 height 253
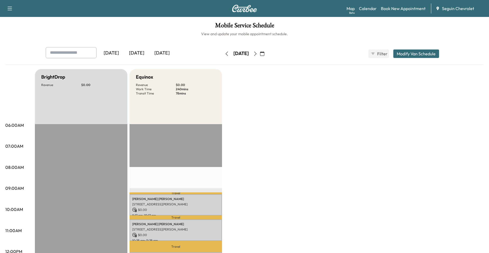
click at [257, 54] on icon "button" at bounding box center [255, 54] width 4 height 4
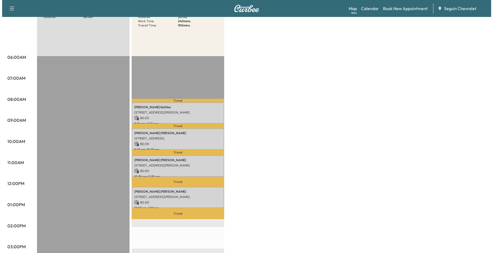
scroll to position [79, 0]
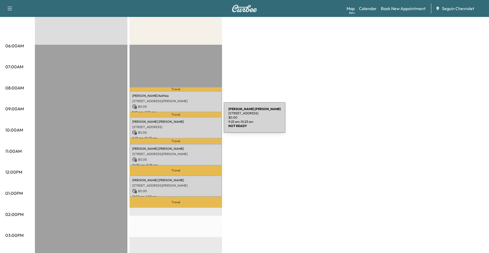
click at [184, 121] on p "Larry Blake" at bounding box center [175, 121] width 87 height 4
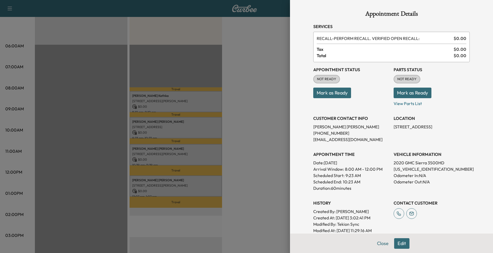
click at [226, 147] on div at bounding box center [246, 126] width 493 height 253
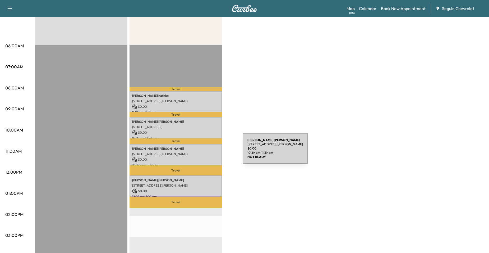
click at [195, 157] on p "$ 0.00" at bounding box center [175, 159] width 87 height 5
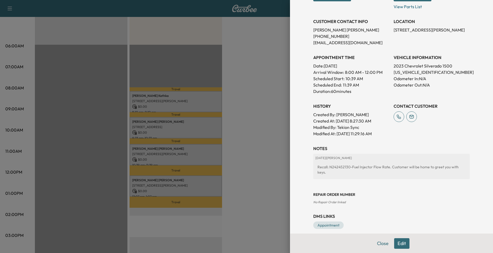
scroll to position [97, 0]
drag, startPoint x: 183, startPoint y: 126, endPoint x: 176, endPoint y: 128, distance: 7.8
click at [182, 127] on div at bounding box center [246, 126] width 493 height 253
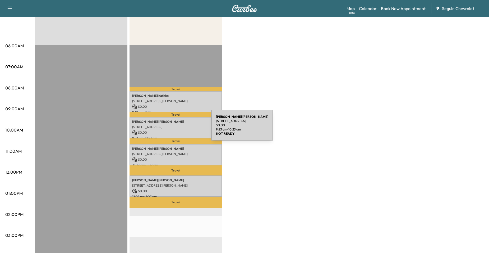
click at [171, 128] on div "Larry Blake 2997 Saddlehorn Drive, Seguin, TX 78155, USA $ 0.00 9:23 am - 10:23…" at bounding box center [176, 127] width 93 height 21
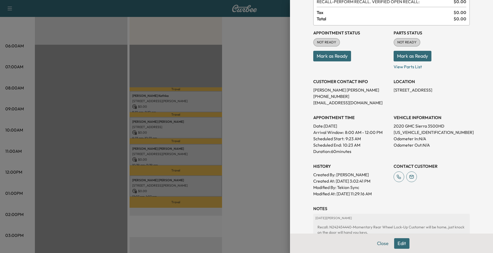
scroll to position [103, 0]
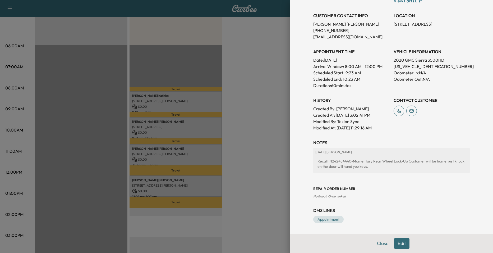
click at [266, 130] on div at bounding box center [246, 126] width 493 height 253
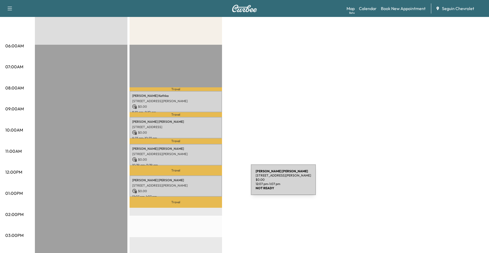
click at [211, 183] on p "[STREET_ADDRESS][PERSON_NAME]" at bounding box center [175, 185] width 87 height 4
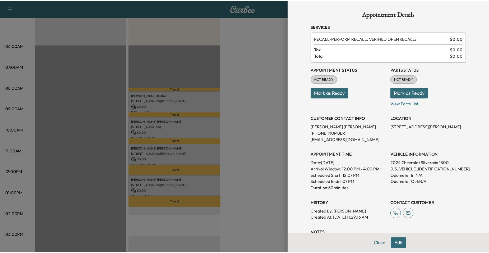
scroll to position [90, 0]
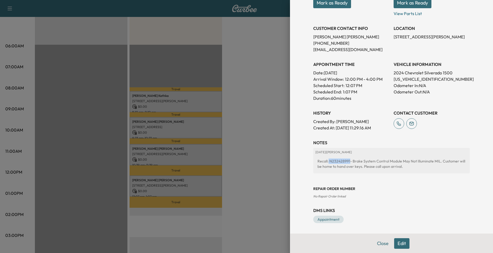
drag, startPoint x: 325, startPoint y: 161, endPoint x: 345, endPoint y: 161, distance: 20.1
click at [345, 161] on div "Recall: N232428991- Brake System Control Module May Not Illuminate MIL. Custome…" at bounding box center [391, 163] width 152 height 15
drag, startPoint x: 345, startPoint y: 161, endPoint x: 336, endPoint y: 161, distance: 8.2
copy div "N232428991"
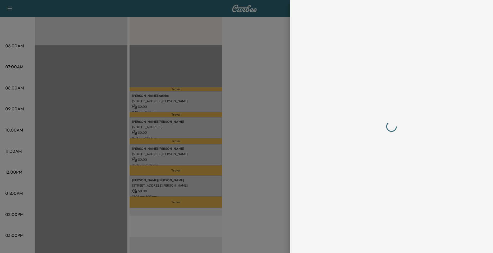
click at [269, 98] on div at bounding box center [246, 126] width 493 height 253
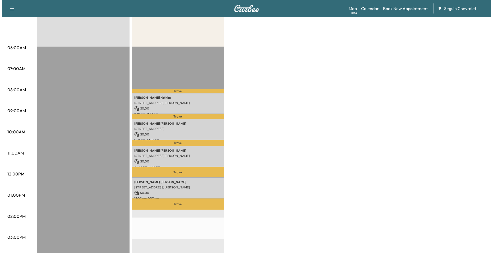
scroll to position [79, 0]
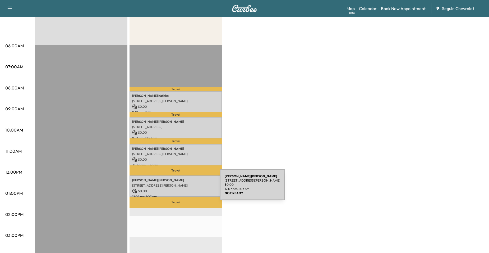
click at [179, 188] on p "$ 0.00" at bounding box center [175, 190] width 87 height 5
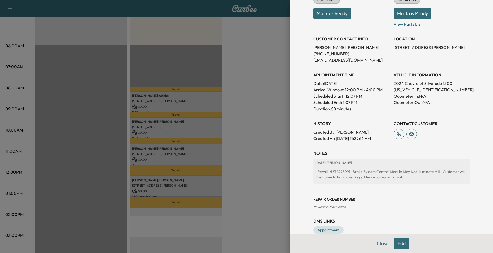
drag, startPoint x: 250, startPoint y: 159, endPoint x: 247, endPoint y: 160, distance: 3.4
click at [248, 159] on div at bounding box center [246, 126] width 493 height 253
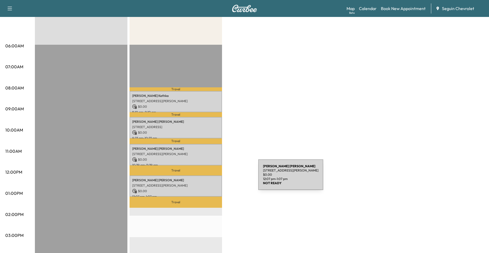
click at [218, 178] on p "Lennert Steffen" at bounding box center [175, 180] width 87 height 4
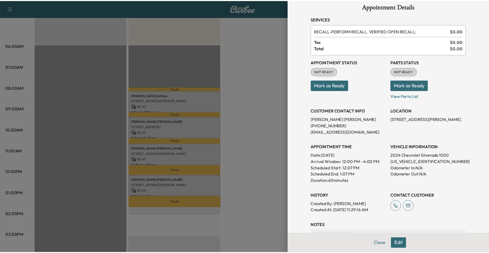
scroll to position [0, 0]
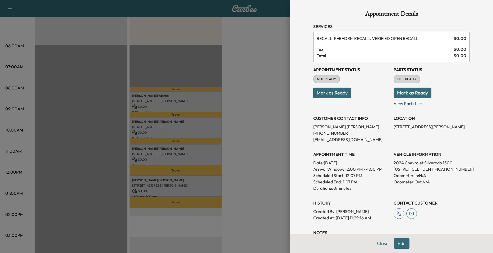
click at [261, 76] on div at bounding box center [246, 126] width 493 height 253
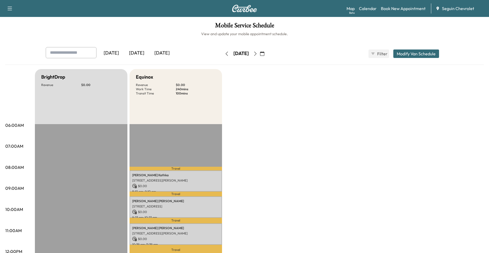
click at [257, 53] on icon "button" at bounding box center [255, 54] width 4 height 4
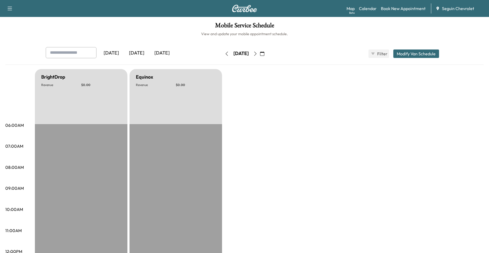
drag, startPoint x: 271, startPoint y: 44, endPoint x: 273, endPoint y: 49, distance: 6.0
click at [271, 44] on div "Mobile Service Schedule View and update your mobile appointment schedule. Yeste…" at bounding box center [244, 244] width 489 height 454
click at [260, 50] on button "button" at bounding box center [255, 53] width 9 height 8
click at [257, 55] on icon "button" at bounding box center [255, 54] width 4 height 4
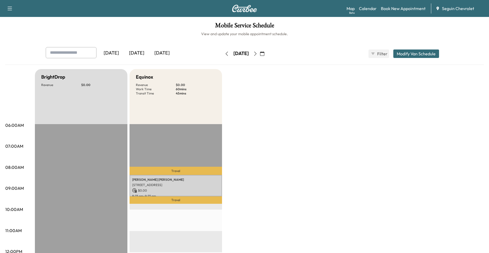
click at [257, 55] on icon "button" at bounding box center [255, 54] width 4 height 4
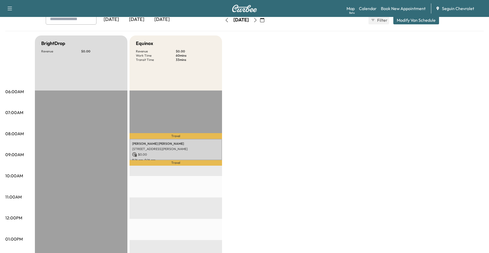
scroll to position [26, 0]
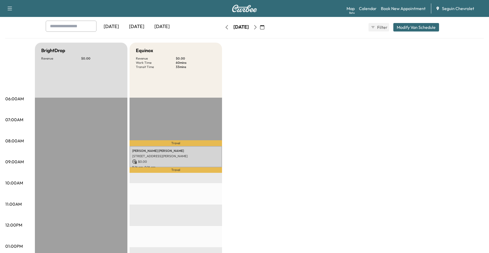
click at [260, 29] on div "[DATE]" at bounding box center [241, 27] width 38 height 8
click at [260, 28] on button "button" at bounding box center [255, 27] width 9 height 8
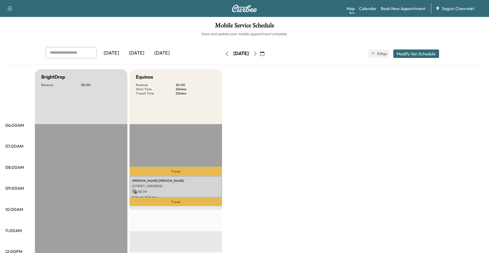
click at [260, 51] on button "button" at bounding box center [255, 53] width 9 height 8
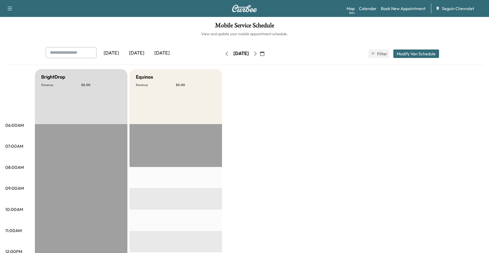
click at [260, 51] on button "button" at bounding box center [255, 53] width 9 height 8
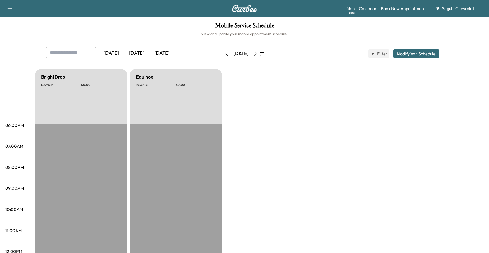
click at [264, 52] on icon "button" at bounding box center [262, 54] width 4 height 4
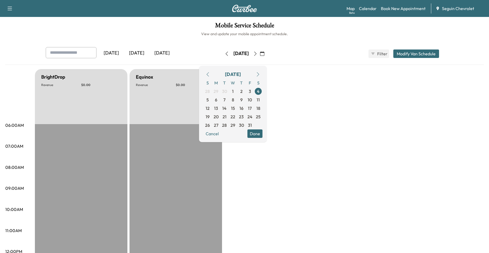
click at [210, 74] on icon "button" at bounding box center [208, 74] width 4 height 4
click at [262, 73] on button "button" at bounding box center [257, 74] width 9 height 8
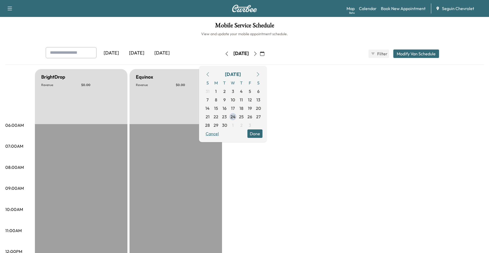
click at [221, 137] on button "Cancel" at bounding box center [212, 133] width 18 height 8
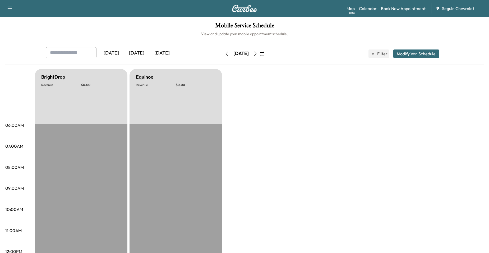
click at [226, 55] on icon "button" at bounding box center [227, 54] width 2 height 4
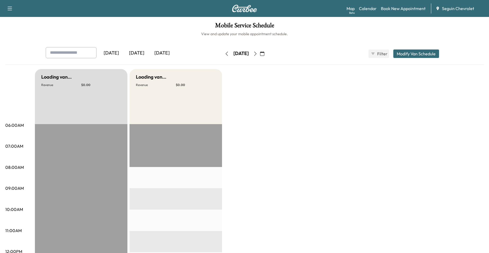
click at [222, 54] on button "button" at bounding box center [226, 53] width 9 height 8
click at [225, 54] on icon "button" at bounding box center [227, 54] width 4 height 4
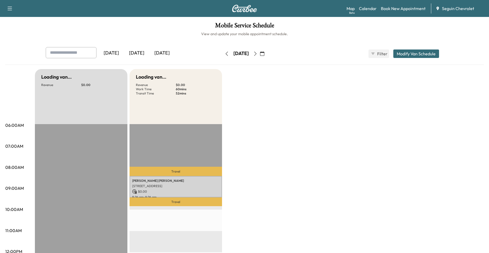
click at [222, 54] on button "button" at bounding box center [226, 53] width 9 height 8
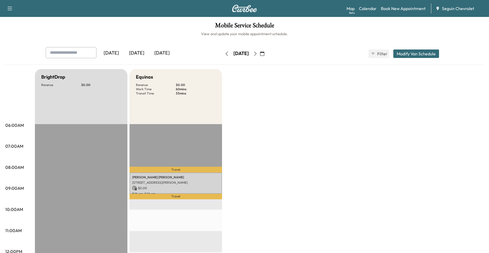
click at [222, 54] on button "button" at bounding box center [226, 53] width 9 height 8
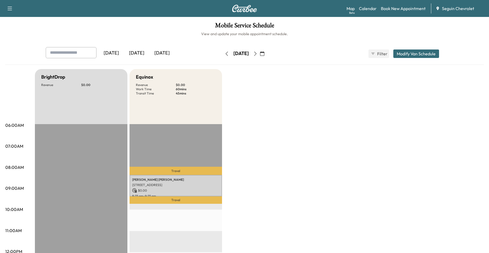
click at [222, 54] on button "button" at bounding box center [226, 53] width 9 height 8
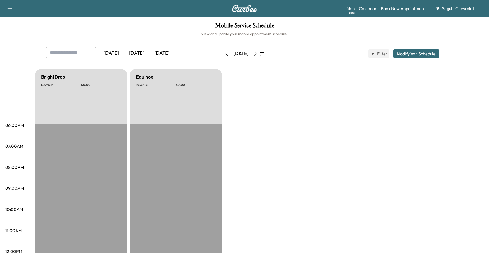
click at [222, 54] on button "button" at bounding box center [226, 53] width 9 height 8
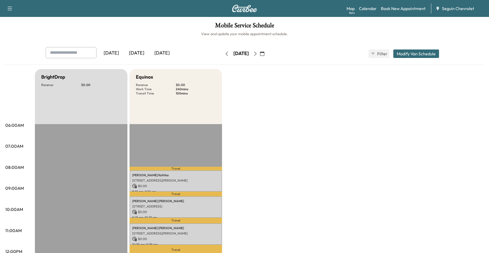
click at [222, 57] on button "button" at bounding box center [226, 53] width 9 height 8
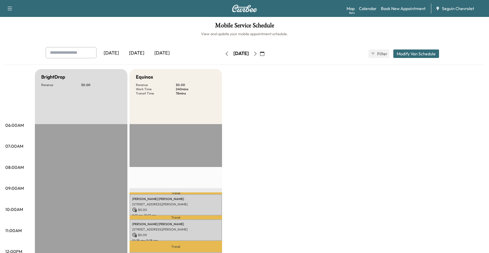
click at [222, 57] on button "button" at bounding box center [226, 53] width 9 height 8
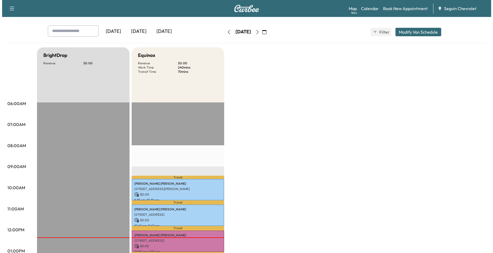
scroll to position [106, 0]
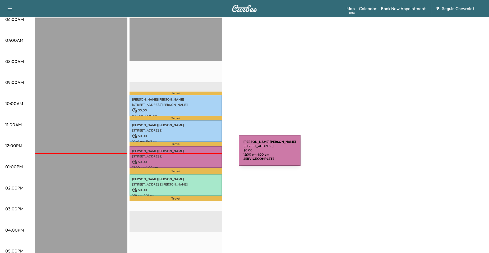
click at [199, 154] on p "[STREET_ADDRESS]" at bounding box center [175, 156] width 87 height 4
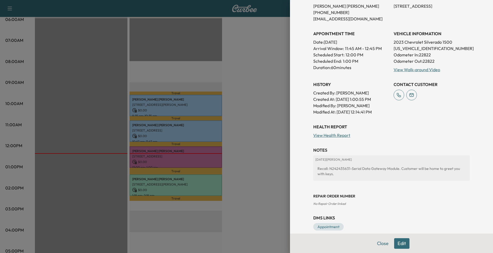
click at [268, 116] on div at bounding box center [246, 126] width 493 height 253
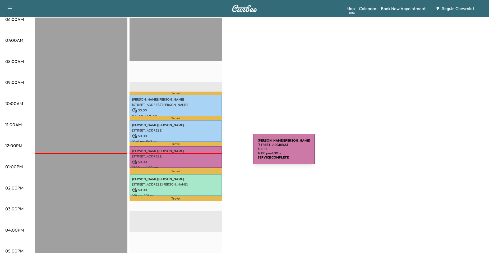
click at [213, 152] on div "Maricela Cantu 2689 Pahmeyer Rd, New Braunfels, TX 78130, USA $ 0.00 12:00 pm -…" at bounding box center [176, 156] width 93 height 21
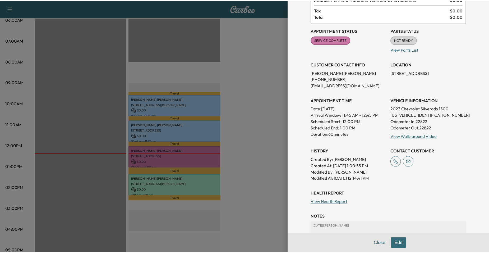
scroll to position [113, 0]
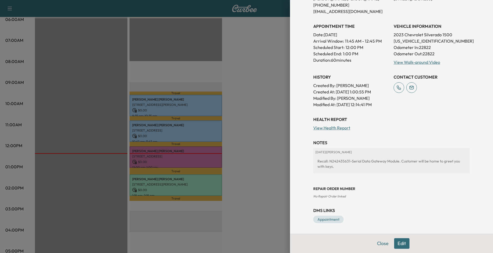
click at [260, 166] on div at bounding box center [246, 126] width 493 height 253
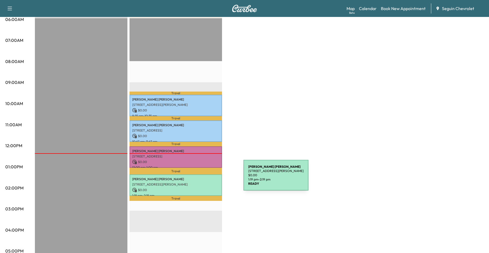
click at [204, 178] on p "Jose Jimenez" at bounding box center [175, 179] width 87 height 4
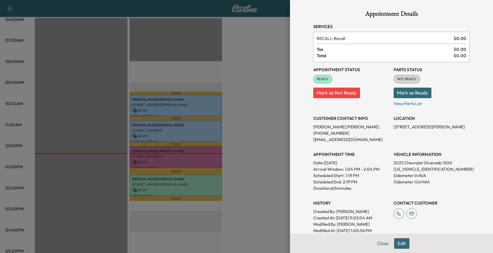
click at [247, 167] on div at bounding box center [246, 126] width 493 height 253
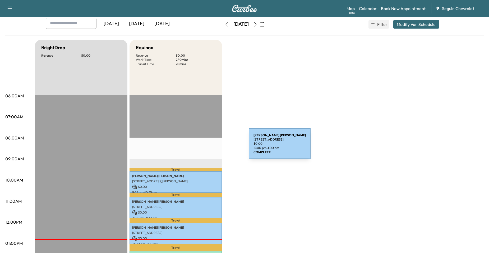
scroll to position [26, 0]
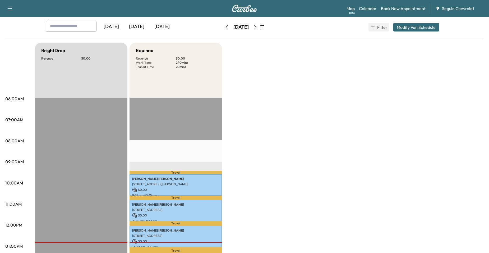
click at [267, 28] on button "button" at bounding box center [262, 27] width 9 height 8
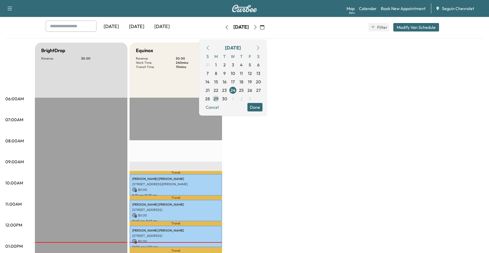
click at [218, 98] on span "29" at bounding box center [216, 98] width 5 height 6
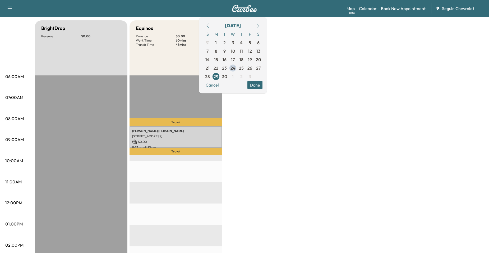
scroll to position [53, 0]
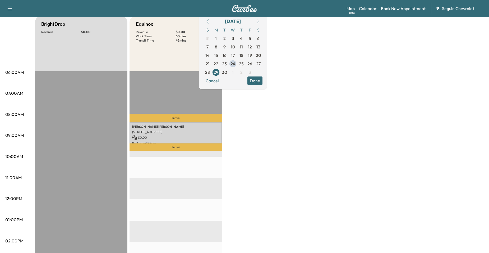
click at [262, 83] on button "Done" at bounding box center [254, 80] width 15 height 8
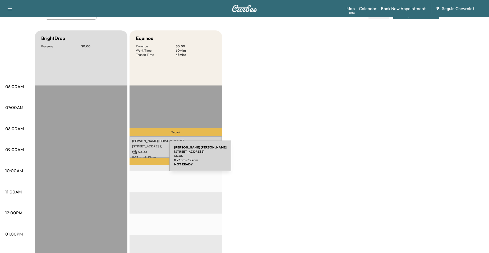
scroll to position [26, 0]
